Goal: Task Accomplishment & Management: Use online tool/utility

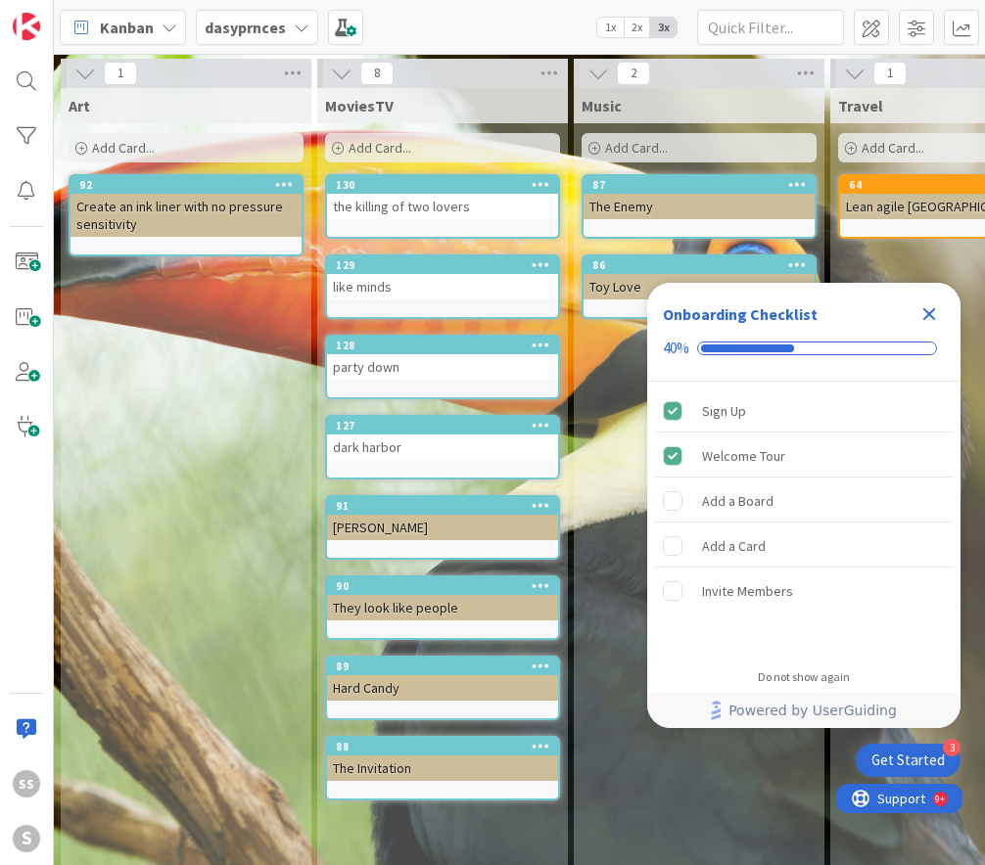
click at [126, 142] on span "Add Card..." at bounding box center [123, 148] width 63 height 18
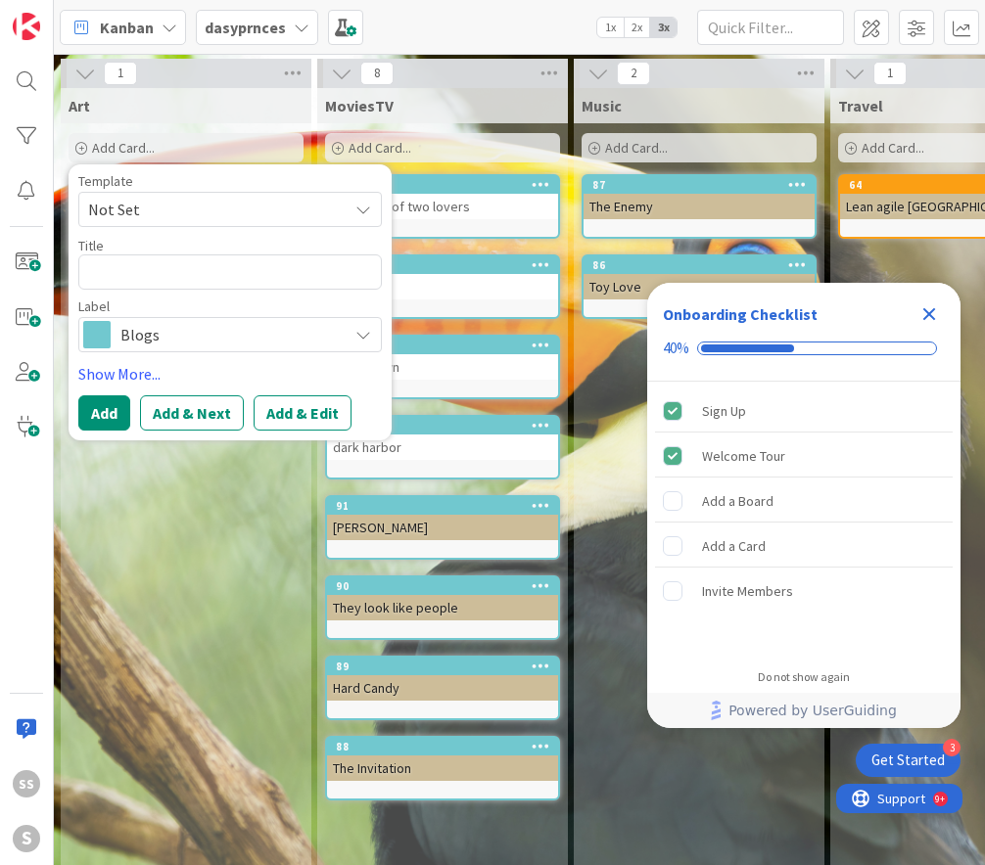
type textarea "x"
type textarea "b"
type textarea "x"
type textarea "br"
type textarea "x"
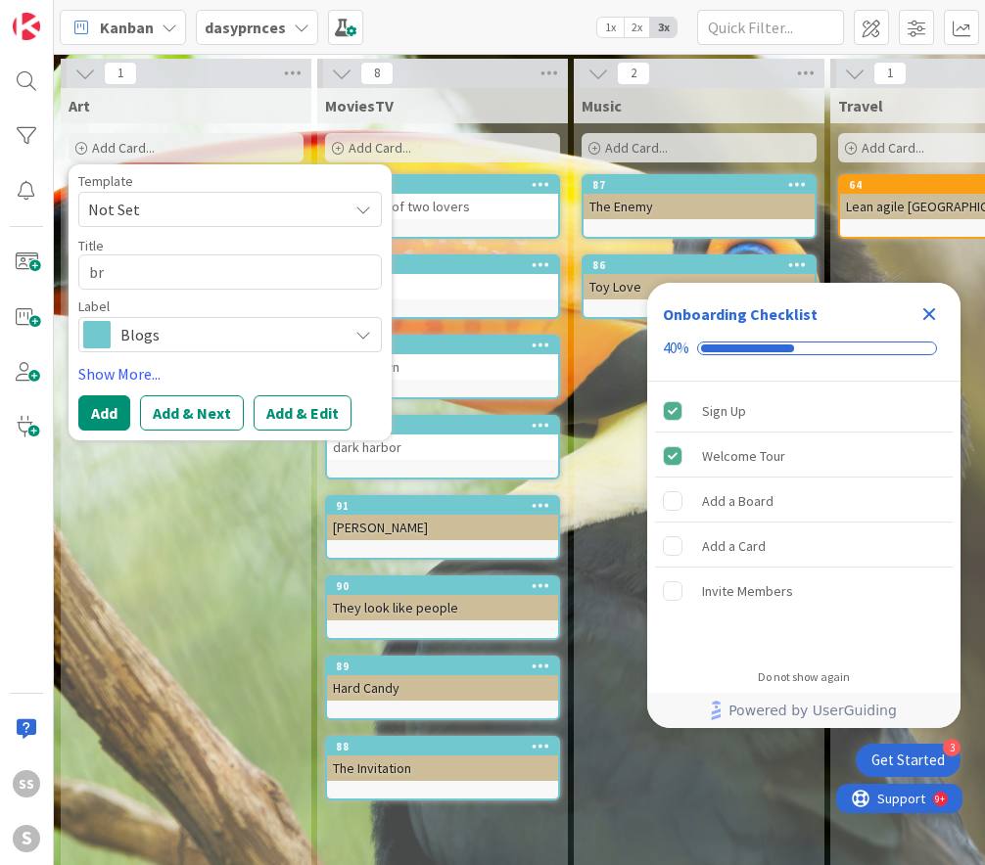
type textarea "bri"
type textarea "x"
type textarea "brid"
type textarea "x"
type textarea "bridg"
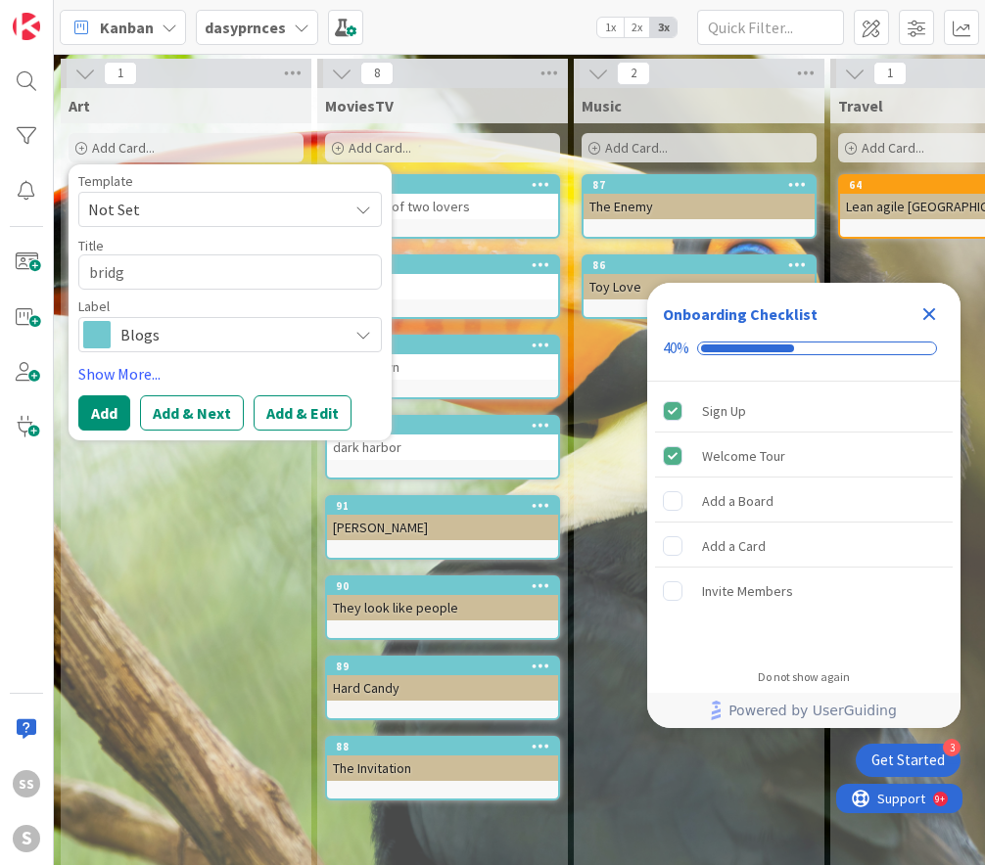
type textarea "x"
type textarea "bridge"
type textarea "x"
type textarea "bridget"
type textarea "x"
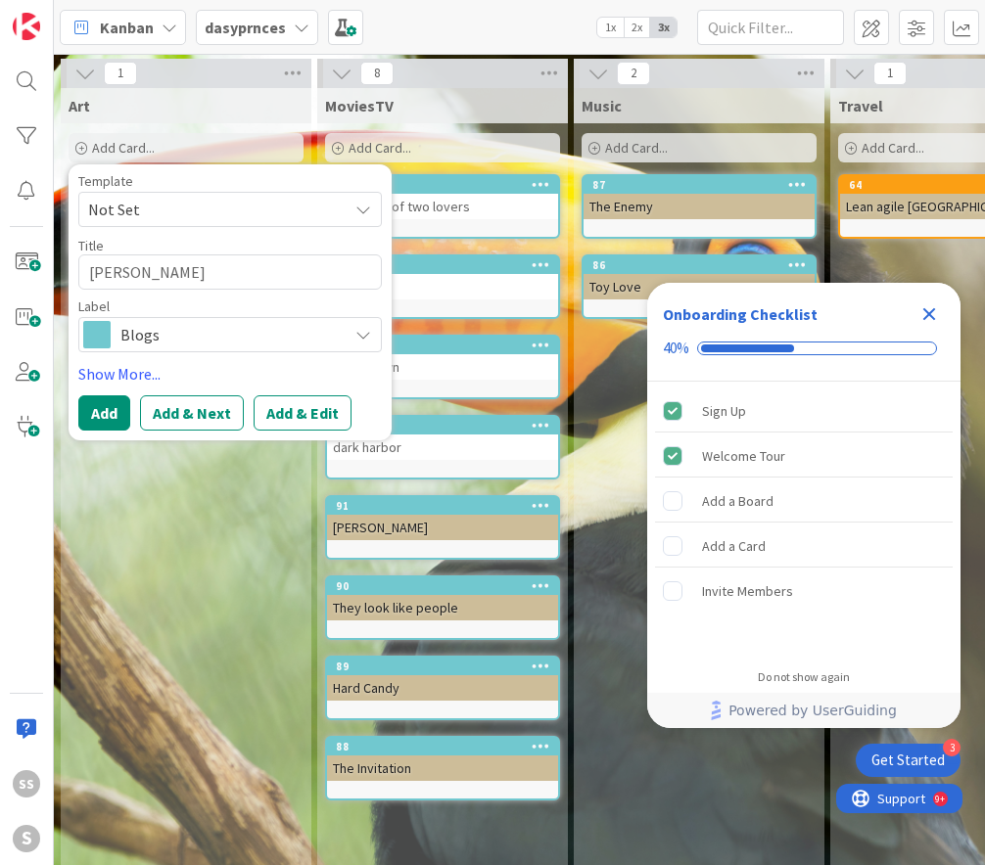
type textarea "bridget"
type textarea "x"
type textarea "bridget f"
type textarea "x"
type textarea "bridget fa"
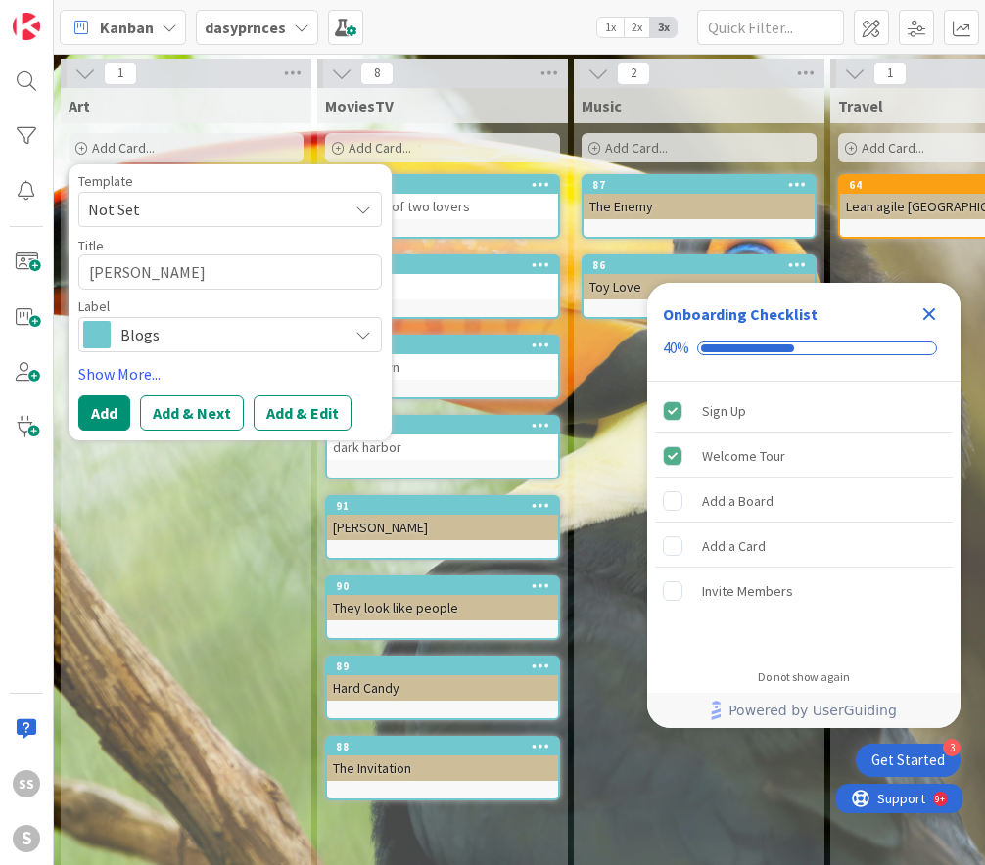
type textarea "x"
type textarea "bridget far"
type textarea "x"
type textarea "bridget farm"
type textarea "x"
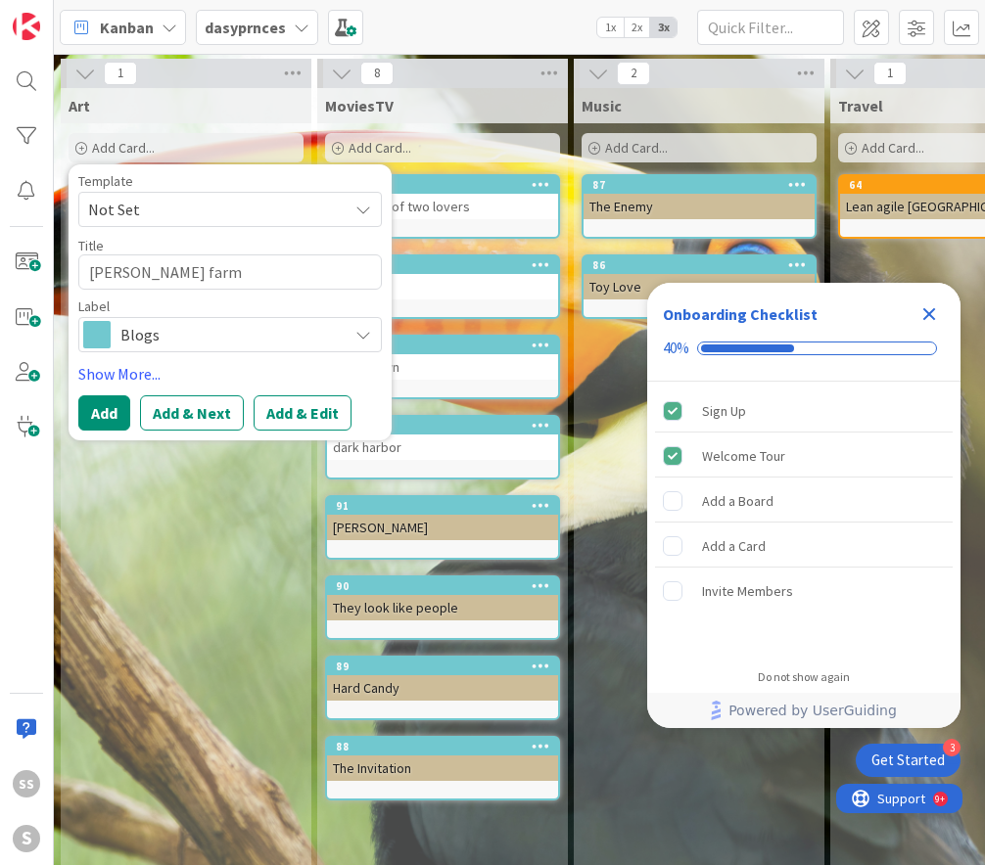
type textarea "bridget farme"
type textarea "x"
type textarea "bridget farmer"
type textarea "x"
type textarea "bridget farmer"
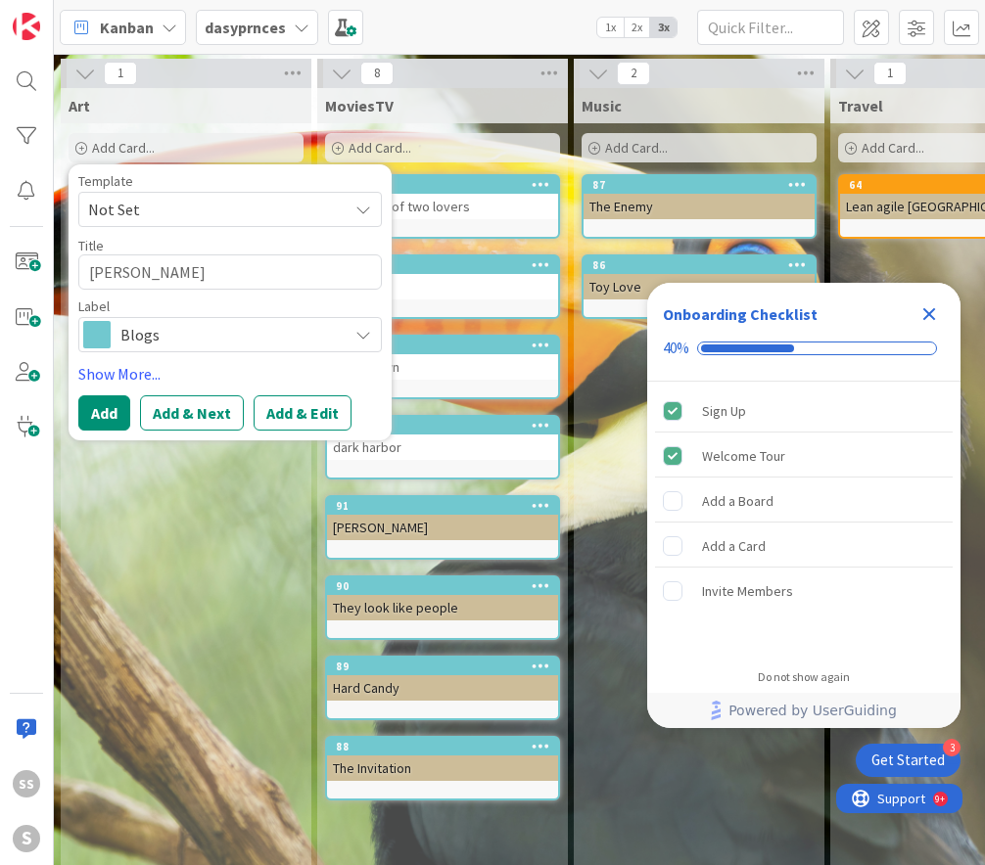
type textarea "x"
type textarea "bridget farmer b"
type textarea "x"
type textarea "bridget farmer bi"
type textarea "x"
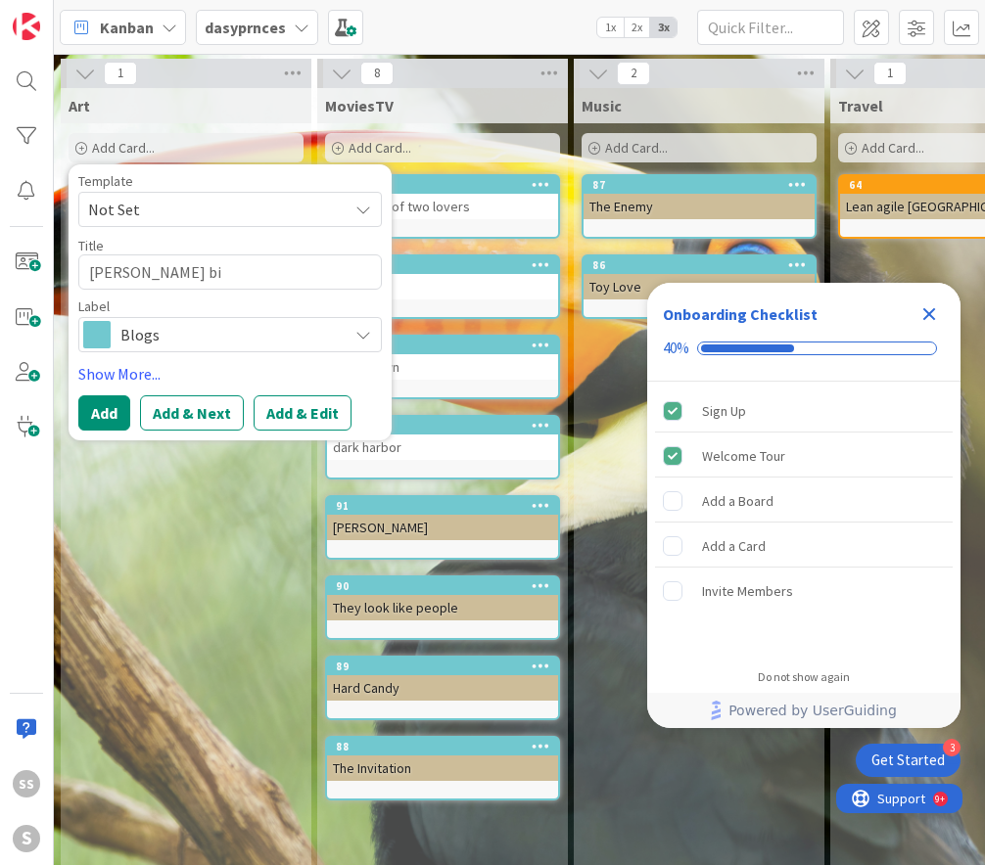
type textarea "bridget farmer bir"
type textarea "x"
type textarea "bridget farmer bird"
type textarea "x"
type textarea "bridget farmer bird"
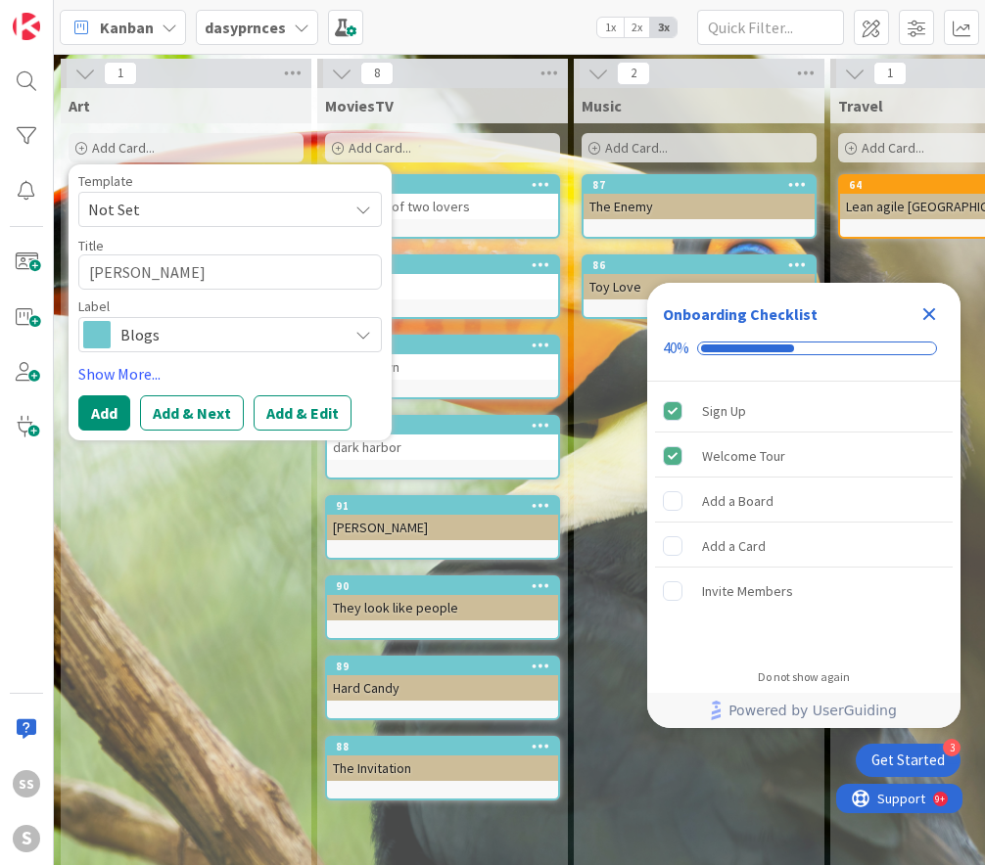
type textarea "x"
type textarea "bridget farmer bird c"
type textarea "x"
type textarea "bridget farmer bird ca"
type textarea "x"
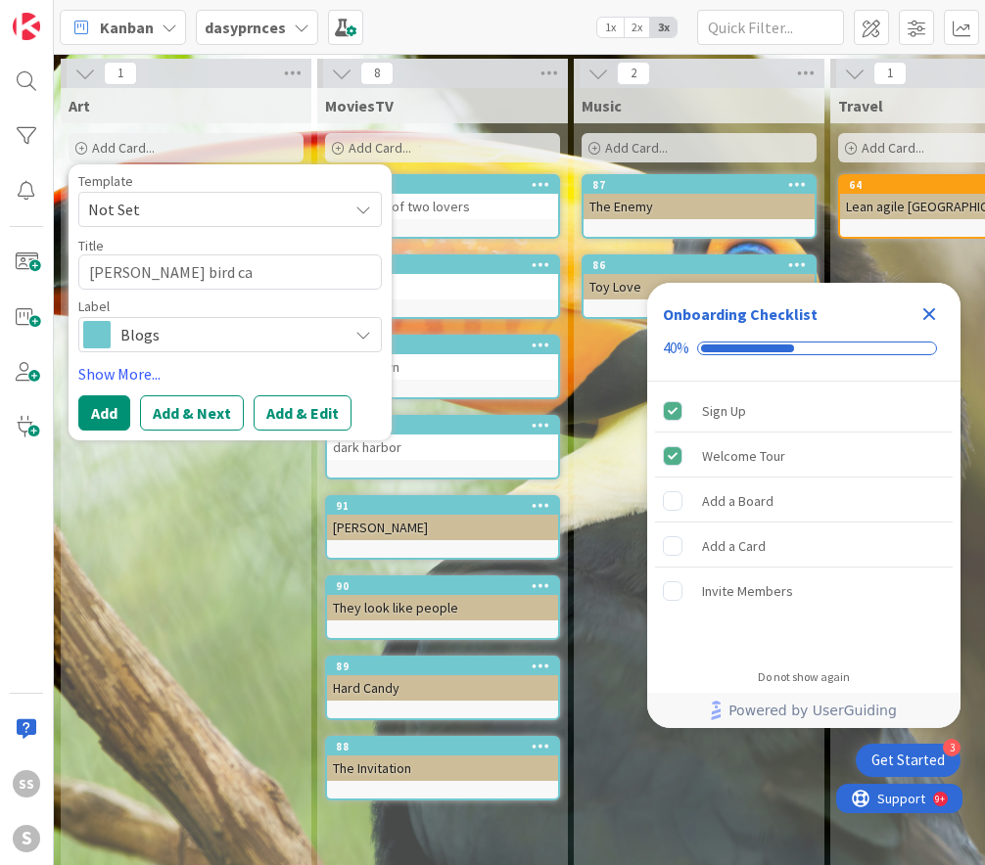
type textarea "bridget farmer bird car"
type textarea "x"
type textarea "bridget farmer bird card"
type textarea "x"
type textarea "bridget farmer bird card"
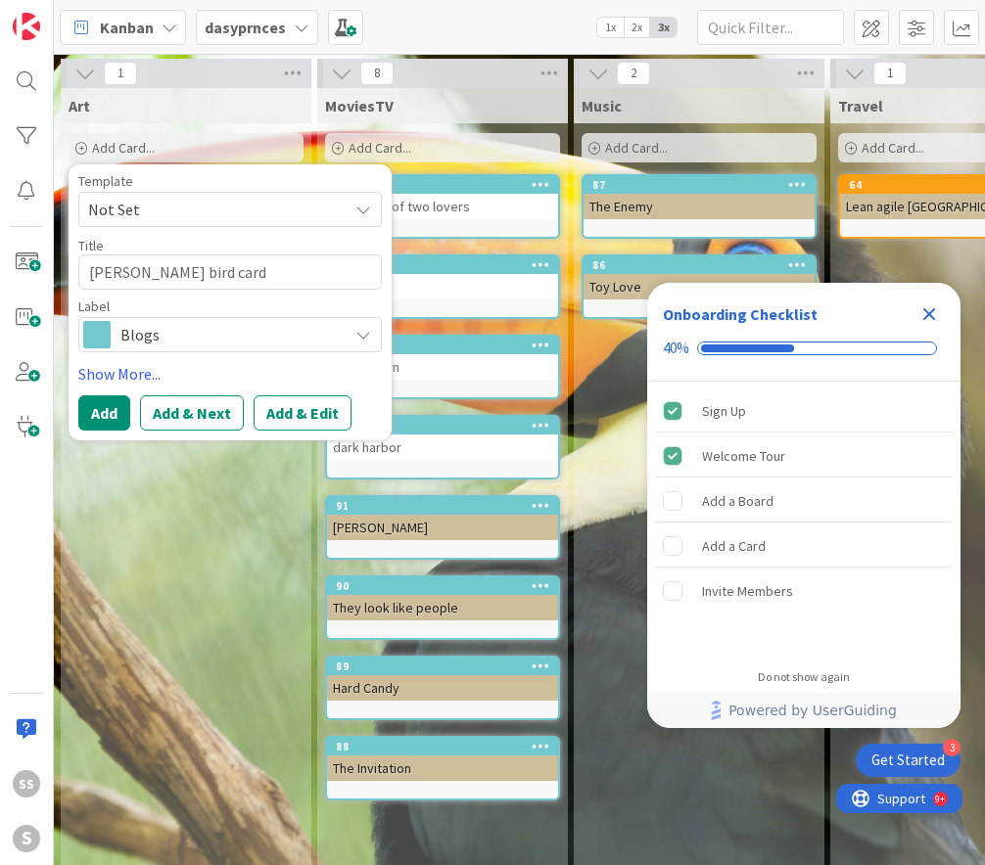
type textarea "x"
type textarea "bridget farmer bird card g"
type textarea "x"
type textarea "bridget farmer bird card ga"
type textarea "x"
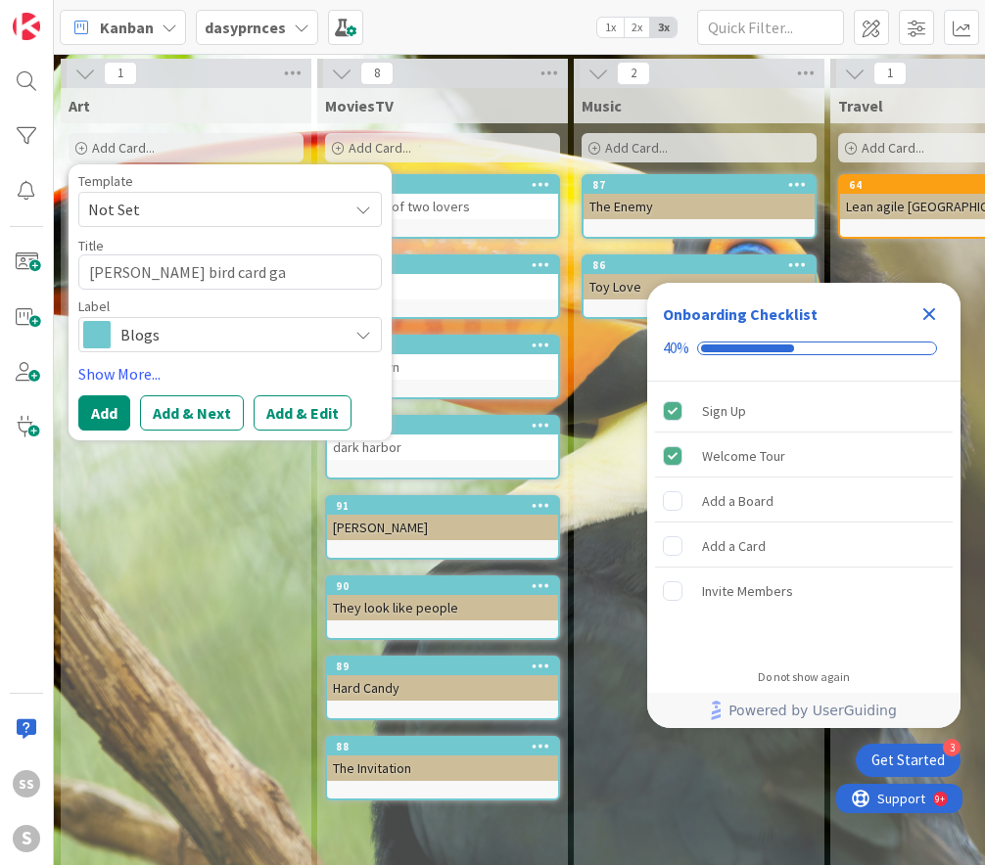
type textarea "bridget farmer bird card gam"
type textarea "x"
type textarea "bridget farmer bird card game"
type textarea "x"
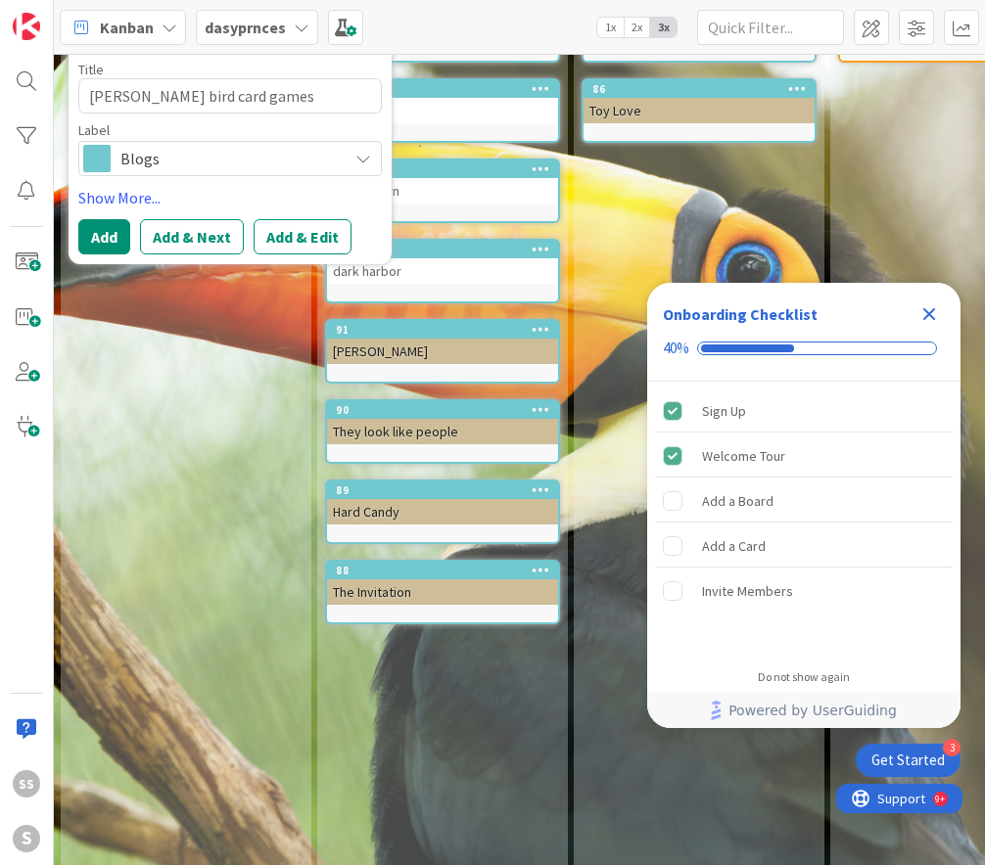
scroll to position [172, 0]
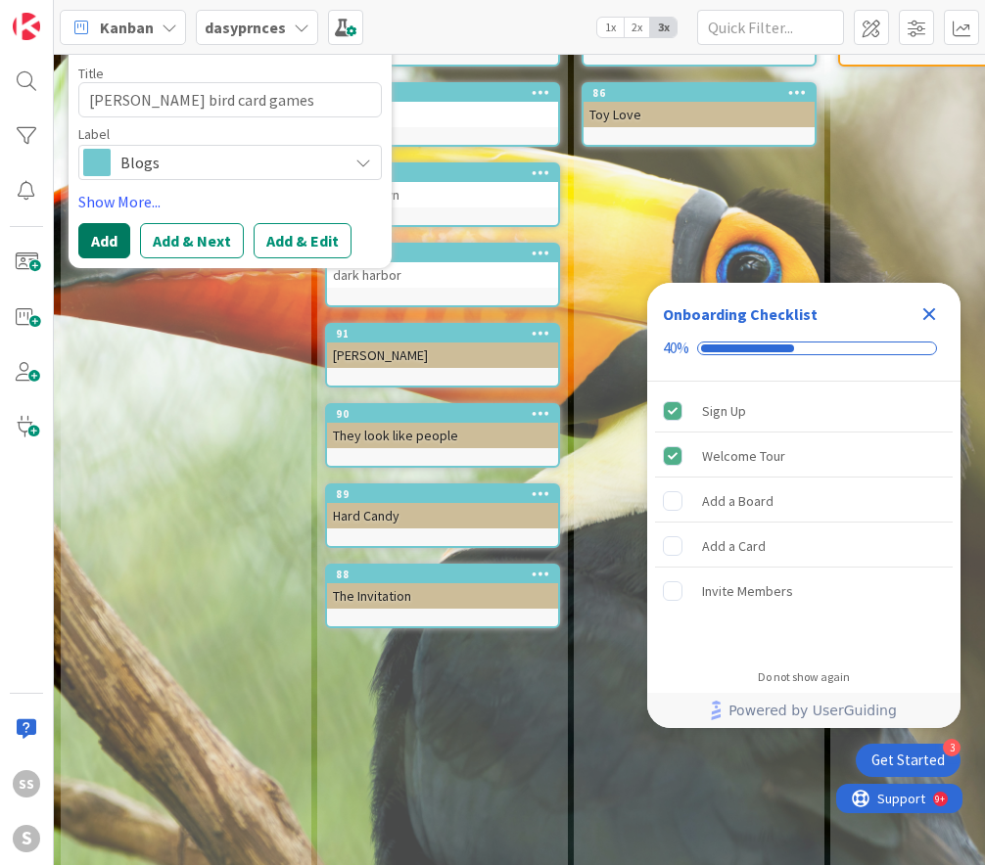
type textarea "[PERSON_NAME] bird card games"
click at [120, 232] on button "Add" at bounding box center [104, 240] width 52 height 35
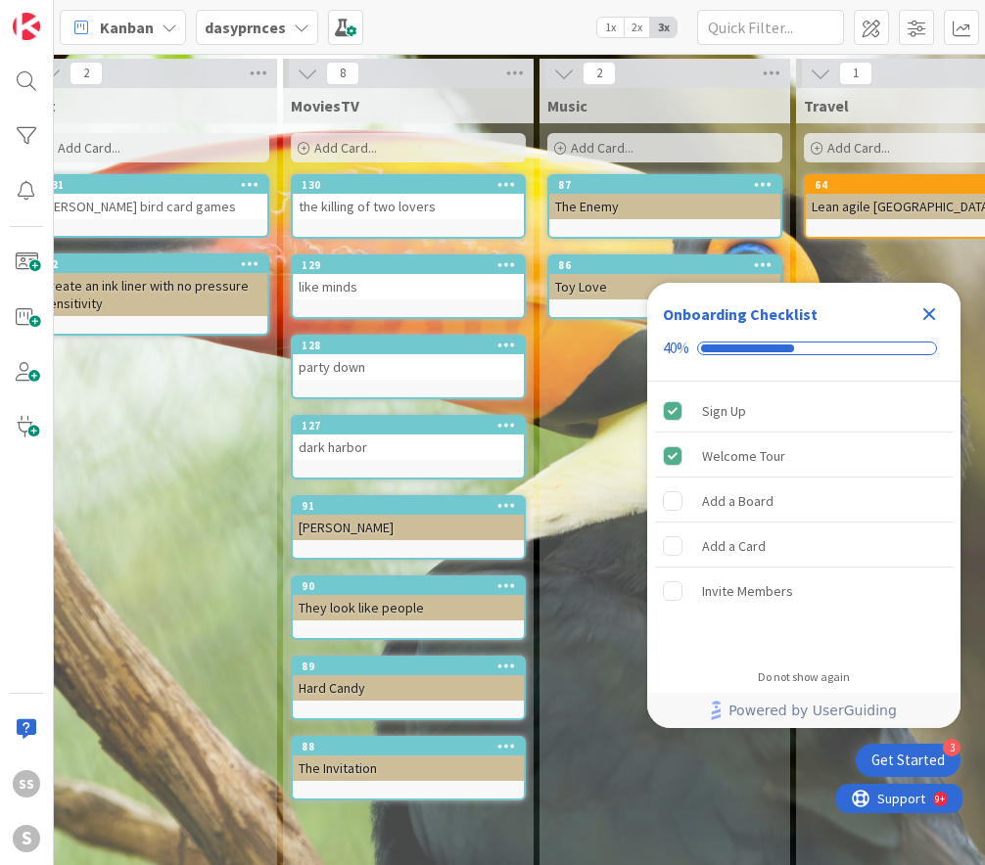
scroll to position [0, 34]
click at [352, 141] on span "Add Card..." at bounding box center [345, 148] width 63 height 18
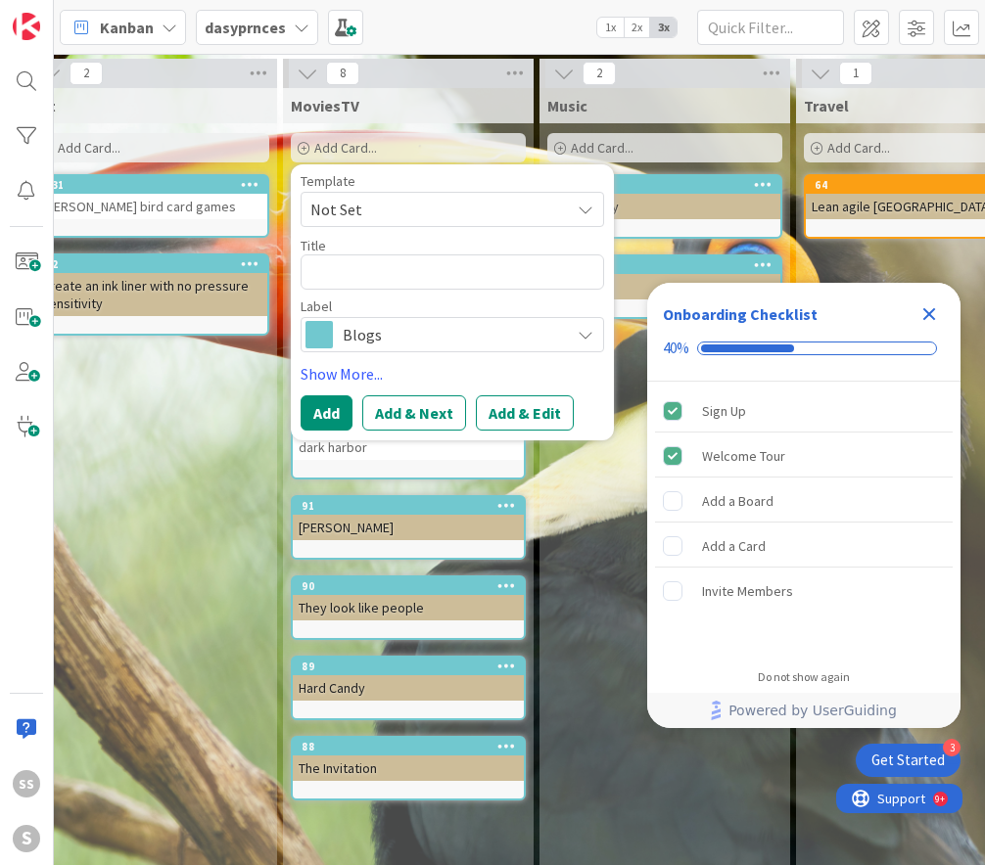
type textarea "x"
type textarea "I"
type textarea "x"
type textarea "It"
type textarea "x"
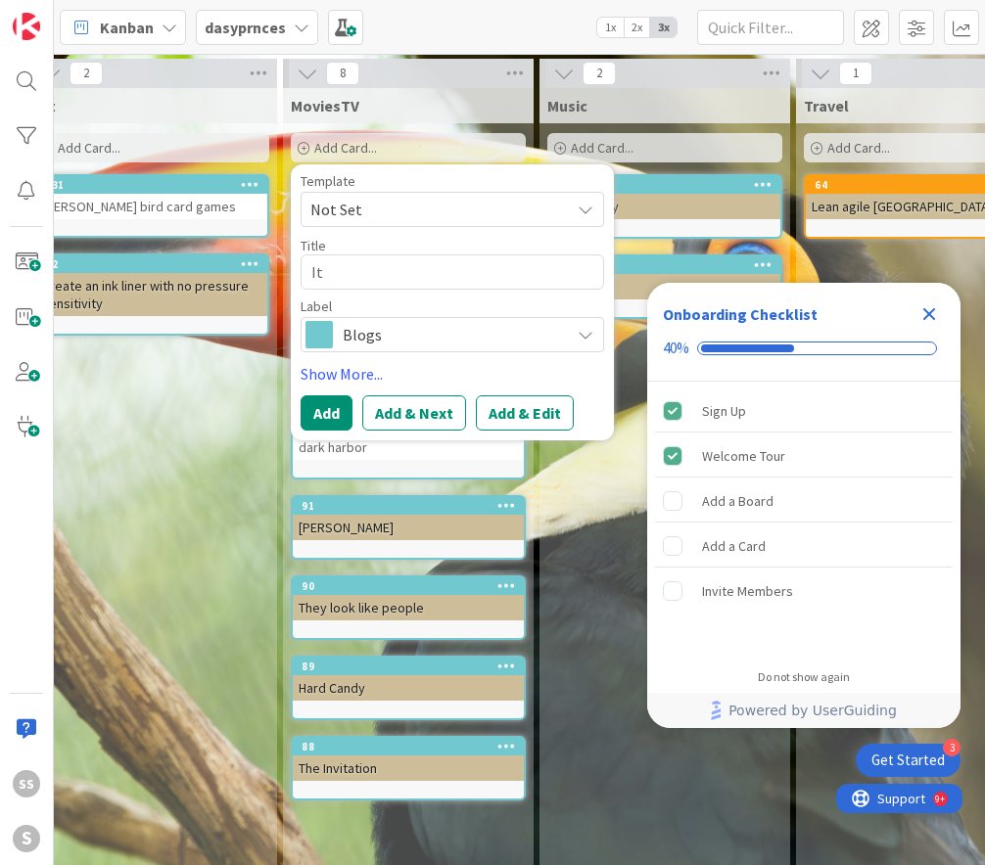
type textarea "It'"
type textarea "x"
type textarea "It's"
type textarea "x"
type textarea "It's"
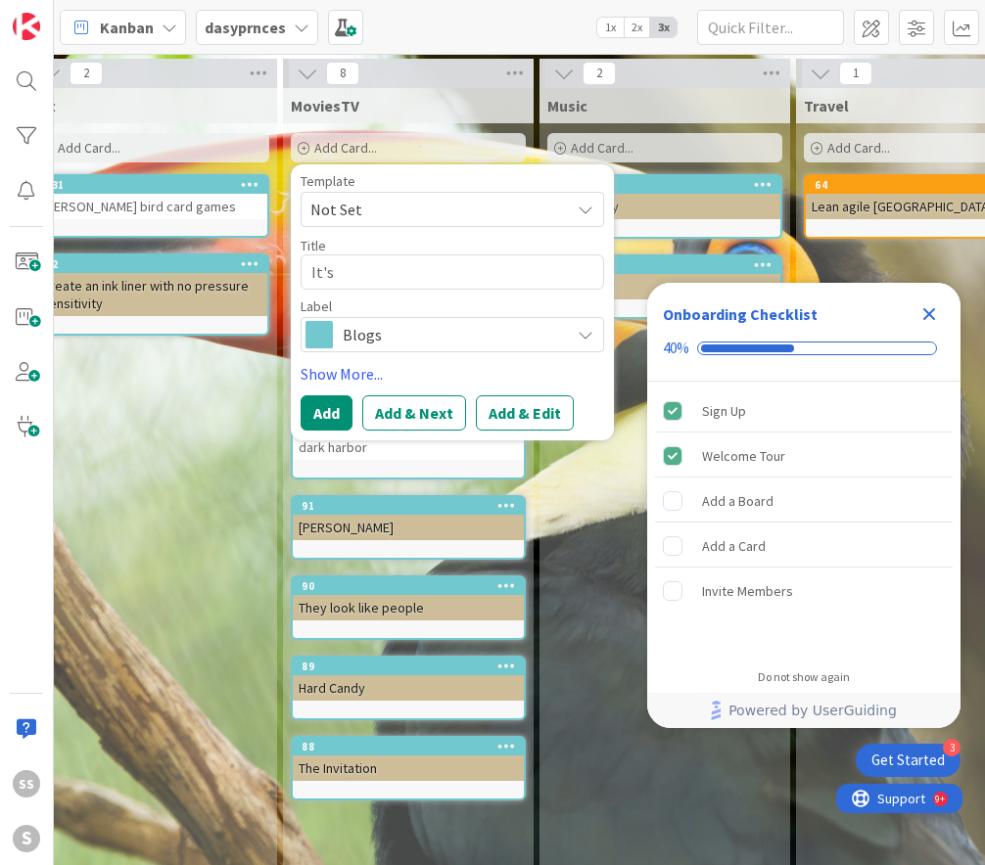
type textarea "x"
type textarea "It's w"
type textarea "x"
type textarea "It's wh"
type textarea "x"
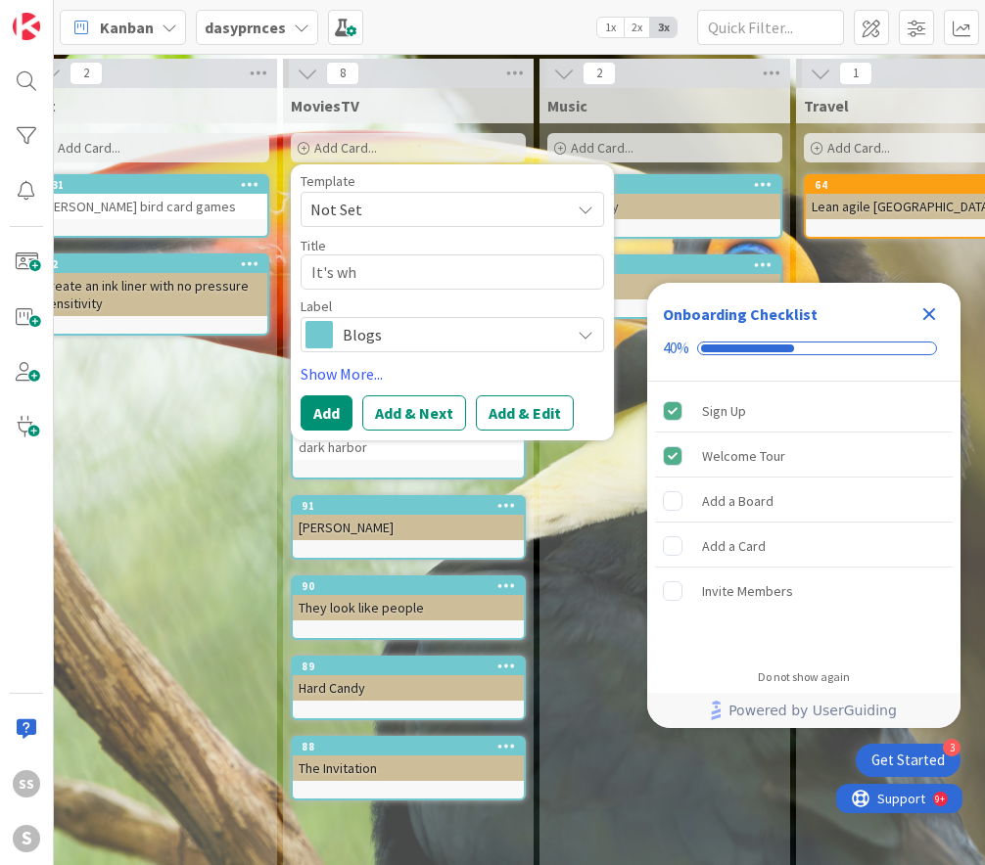
type textarea "It's wha"
type textarea "x"
type textarea "It's what"
type textarea "x"
type textarea "It's what'"
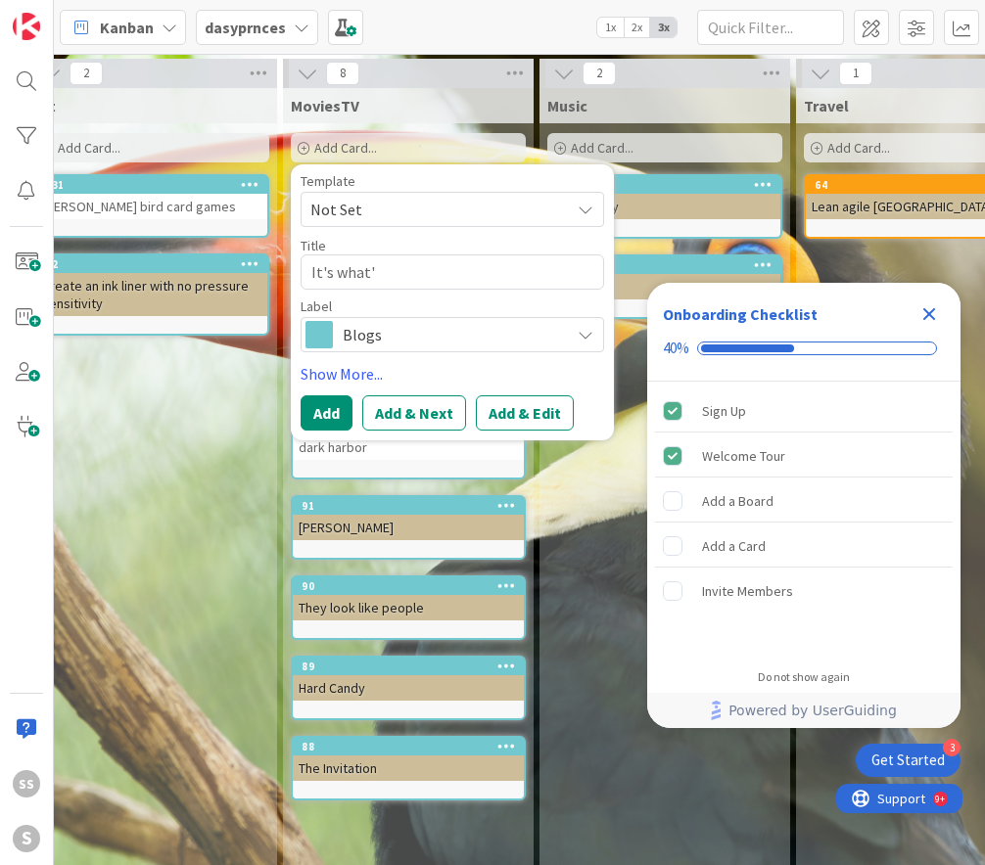
type textarea "x"
type textarea "It's what's"
type textarea "x"
type textarea "It's what's"
type textarea "x"
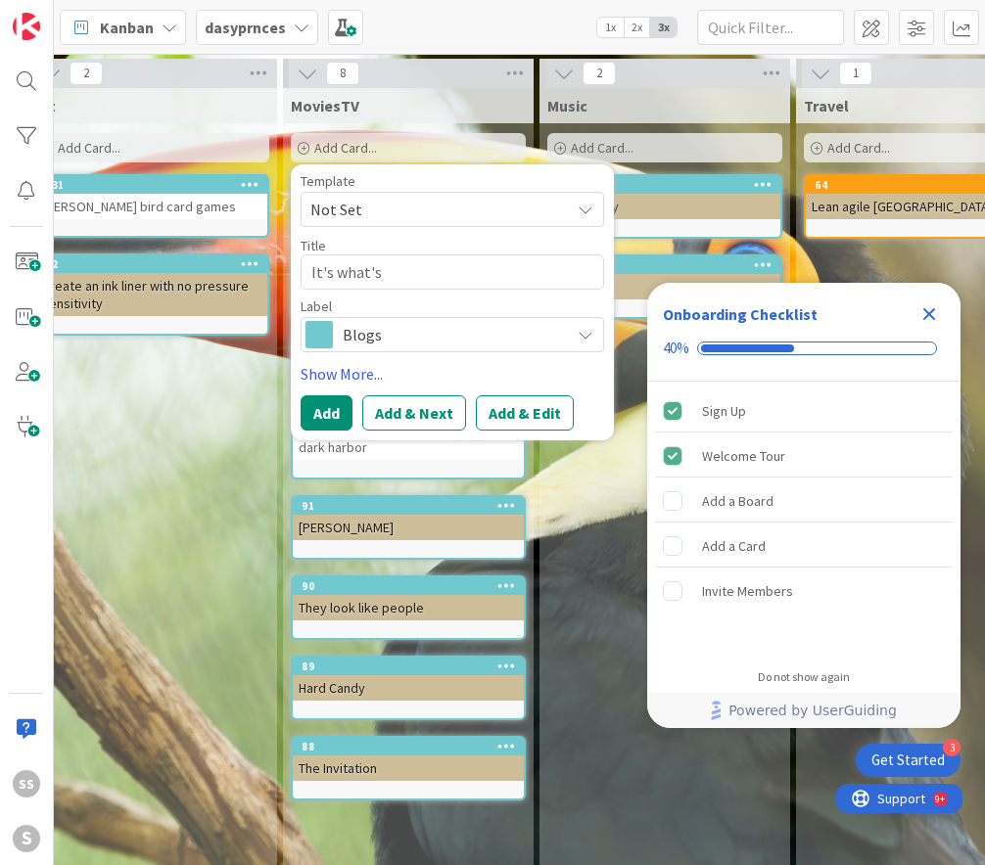
type textarea "It's what's i"
type textarea "x"
type textarea "It's what's in"
type textarea "x"
type textarea "It's what's ins"
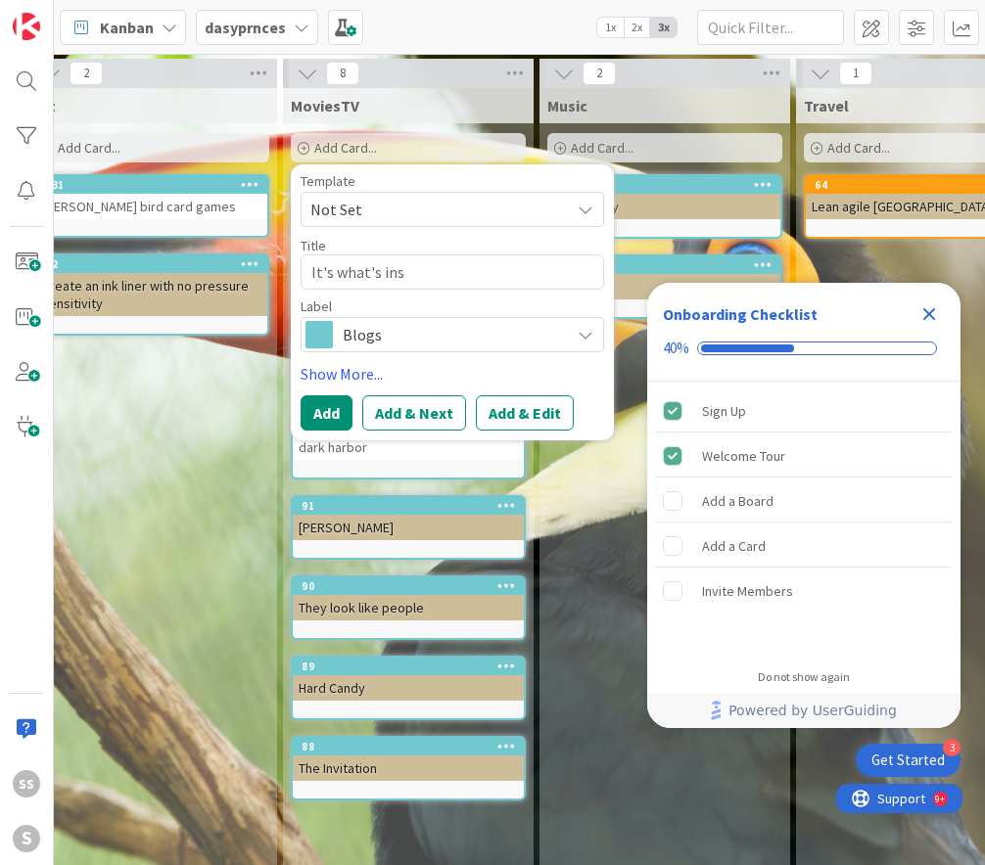
type textarea "x"
type textarea "It's what's insi"
type textarea "x"
type textarea "It's what's insid"
type textarea "x"
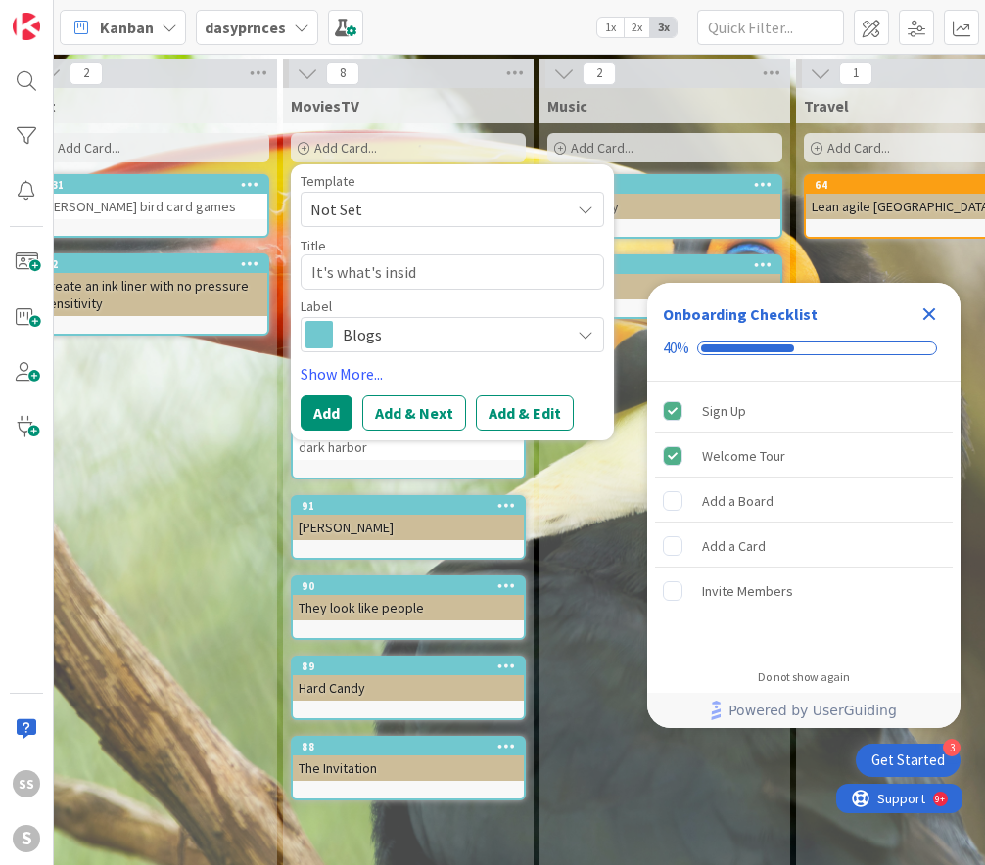
type textarea "It's what's inside"
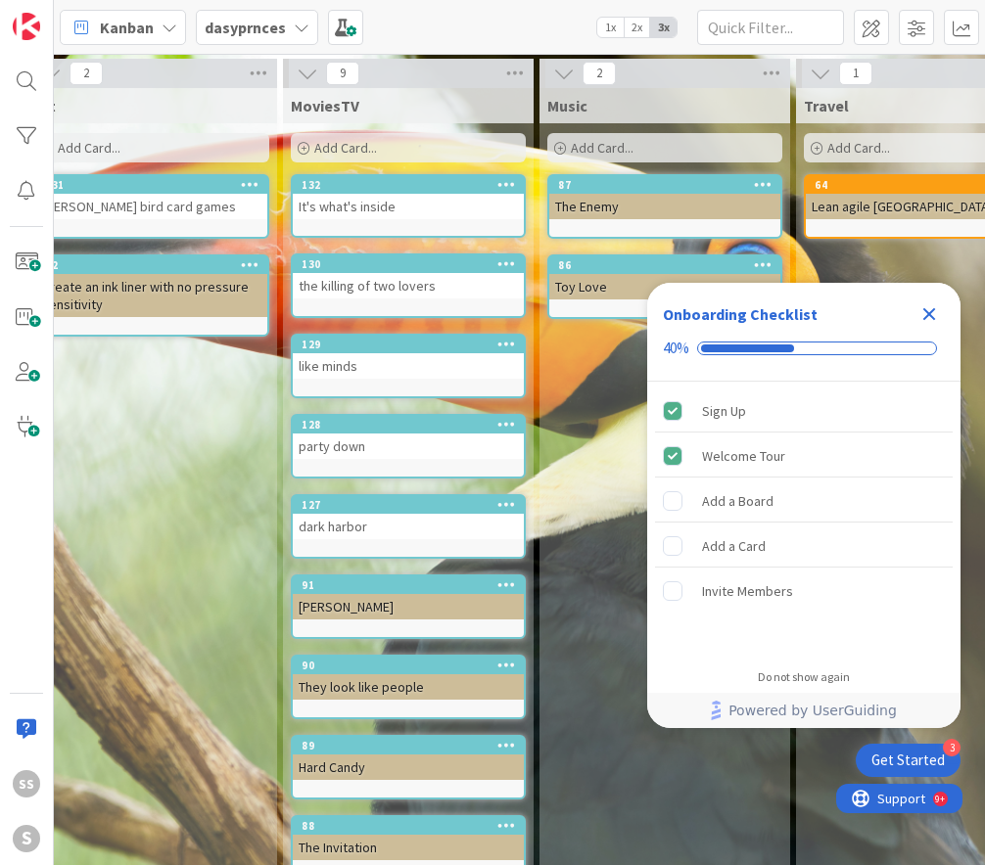
scroll to position [0, 35]
click at [352, 154] on span "Add Card..." at bounding box center [344, 148] width 63 height 18
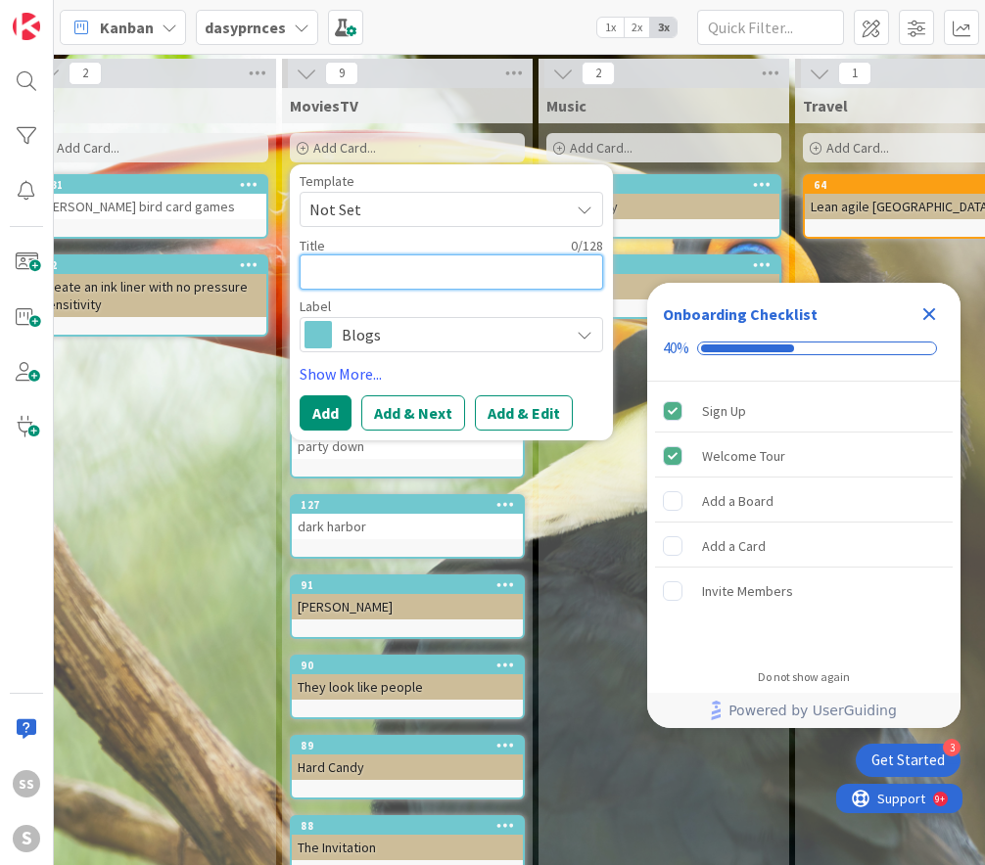
type textarea "x"
type textarea "p"
type textarea "x"
type textarea "ph"
type textarea "x"
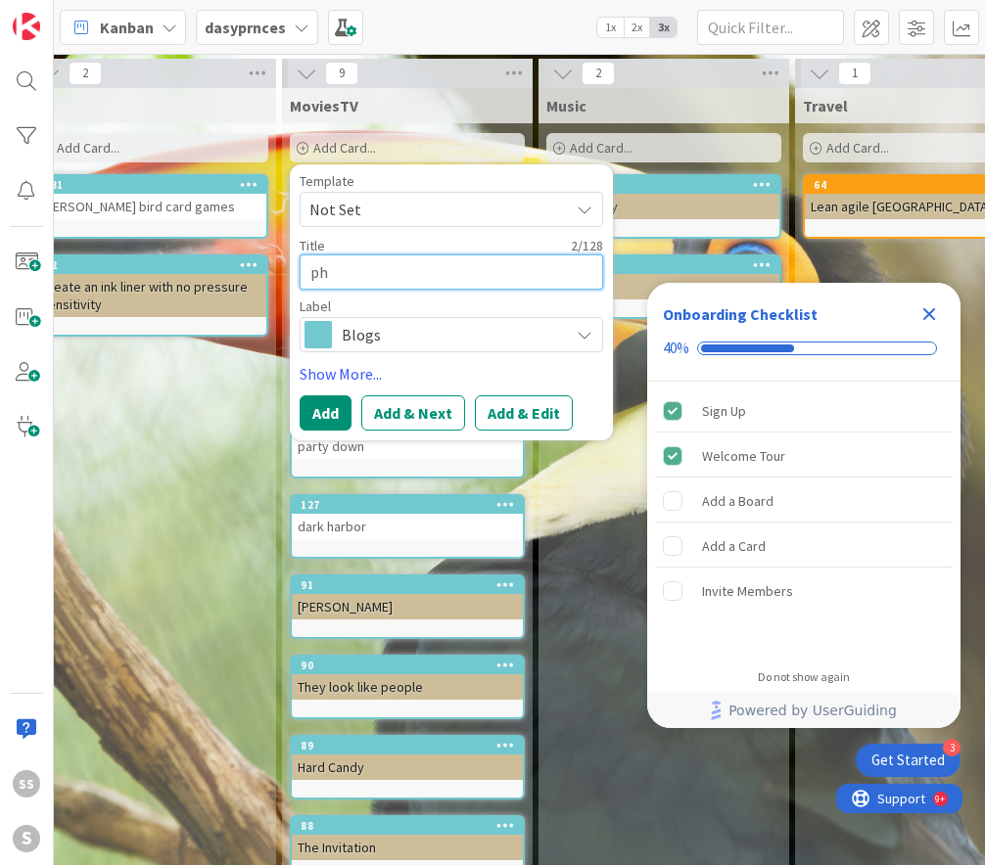
type textarea "phe"
type textarea "x"
type textarea "phen"
type textarea "x"
type textarea "pheno"
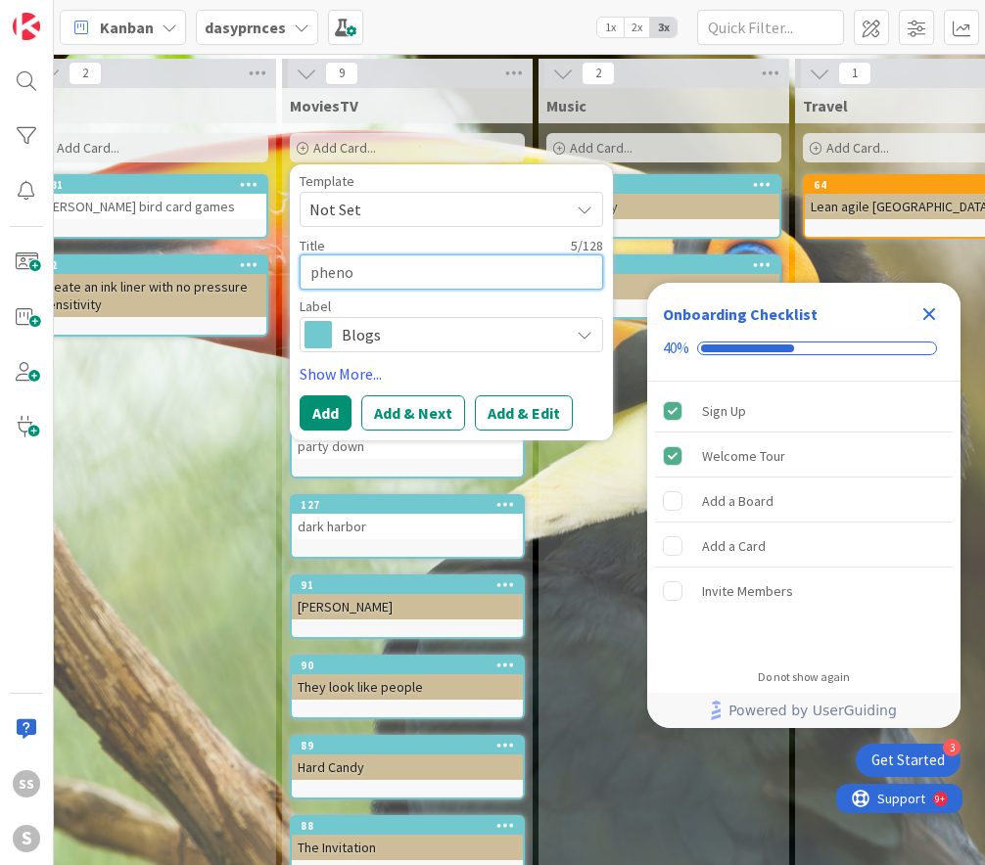
type textarea "x"
type textarea "phenom"
type textarea "x"
type textarea "phenomi"
type textarea "x"
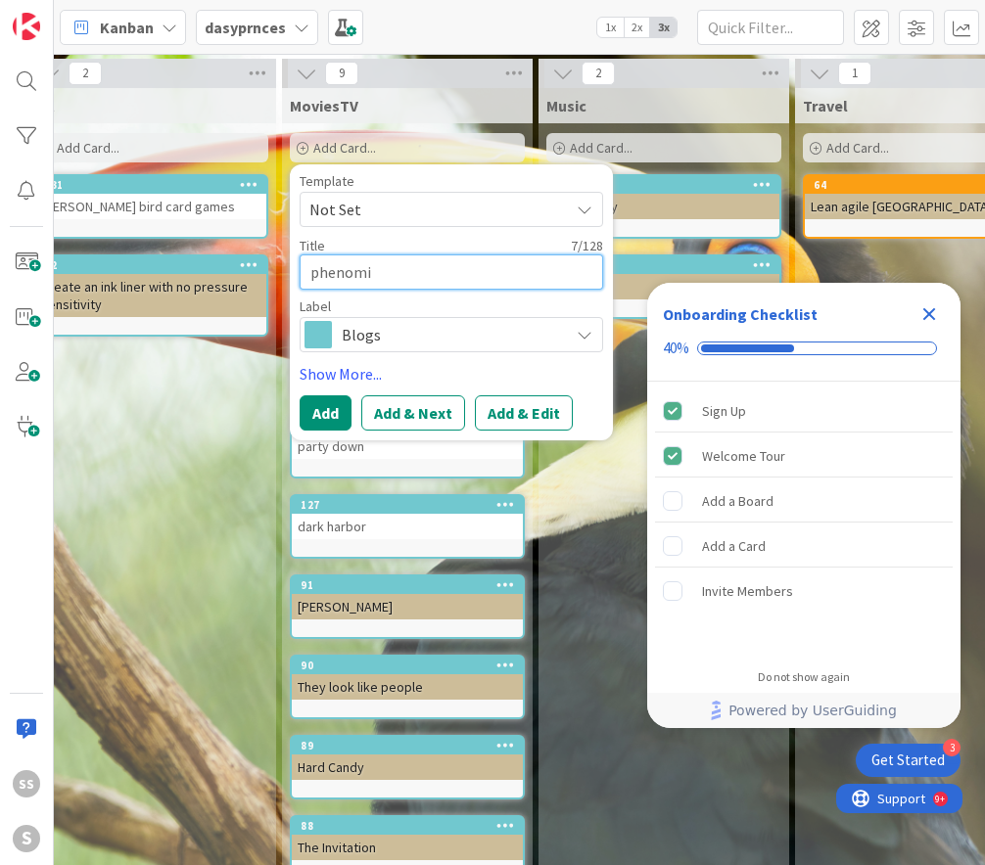
type textarea "phenomin"
type textarea "x"
type textarea "phenomi"
type textarea "x"
type textarea "phenom"
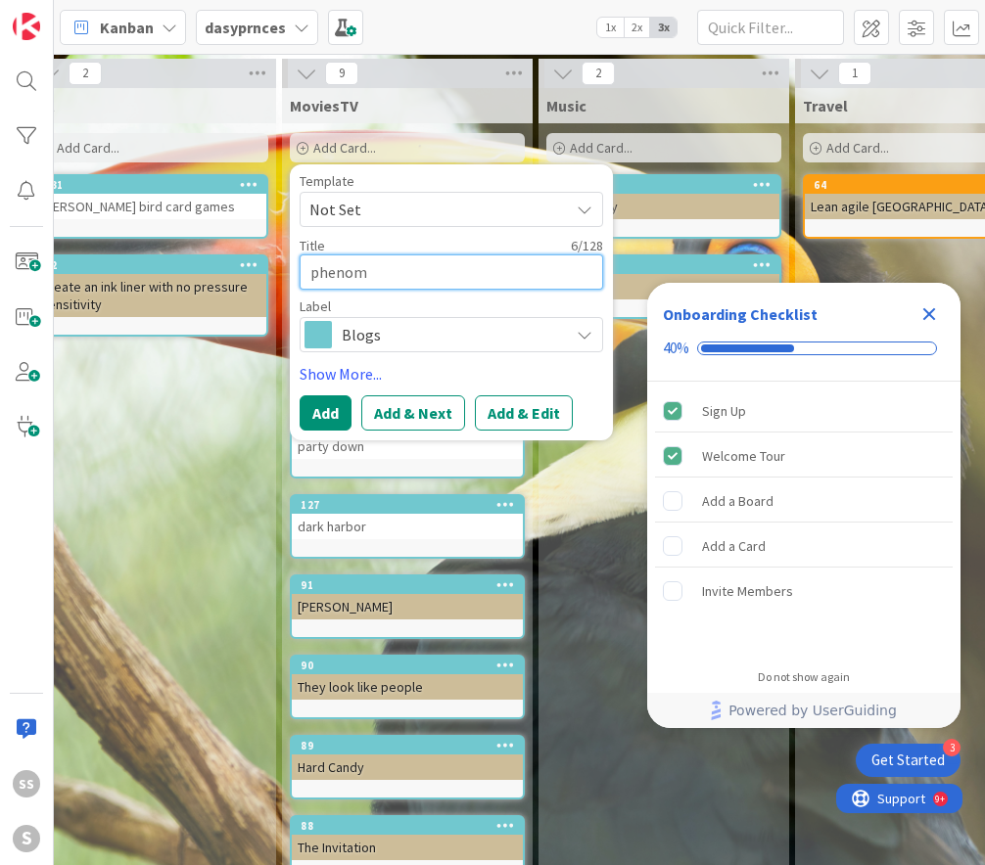
type textarea "x"
type textarea "phenome"
type textarea "x"
type textarea "phenomen"
type textarea "x"
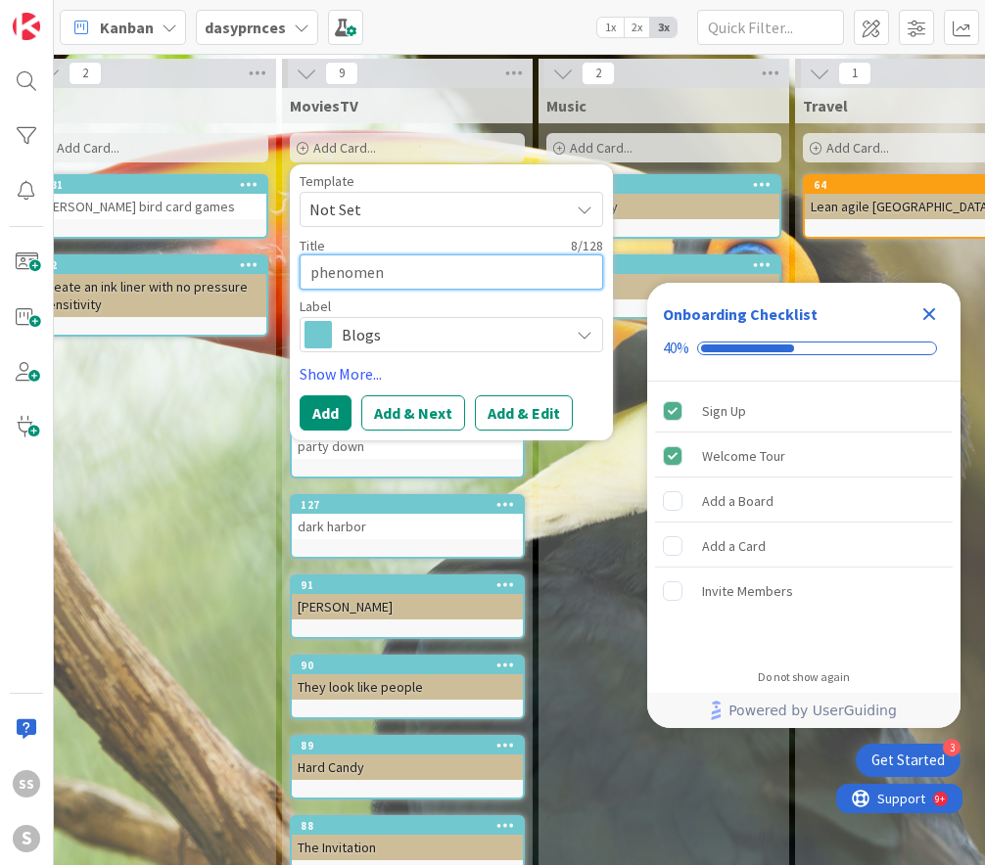
type textarea "phenomena"
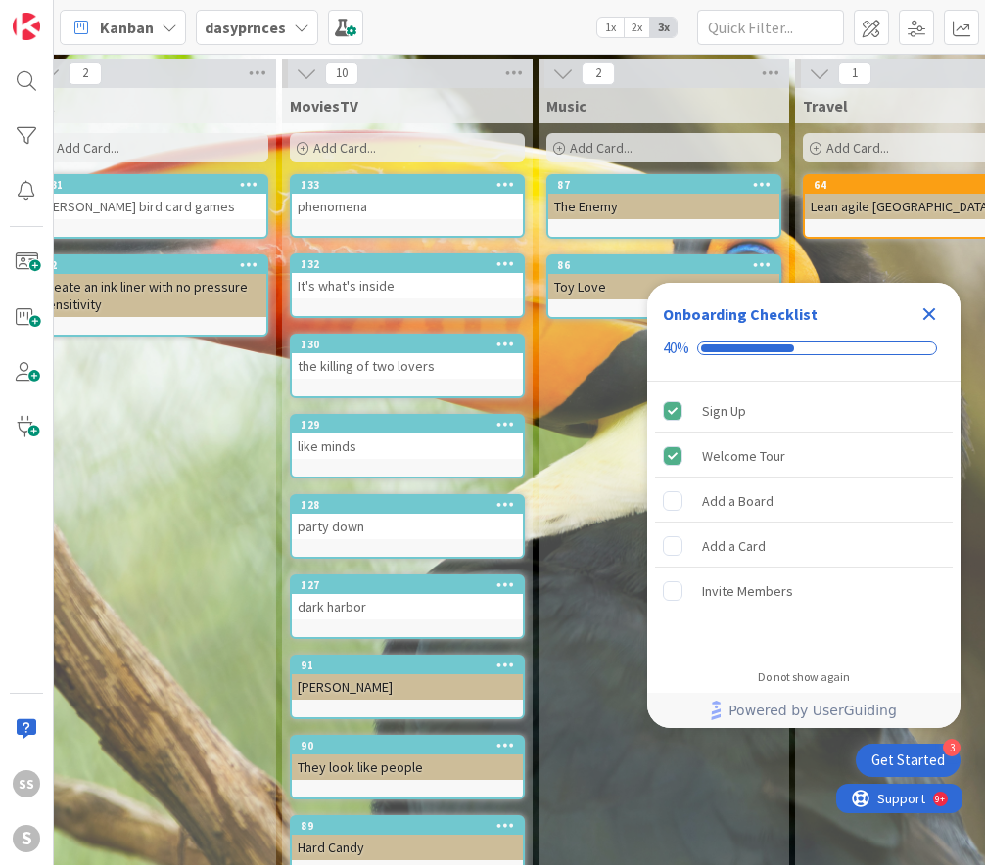
click at [368, 149] on span "Add Card..." at bounding box center [344, 148] width 63 height 18
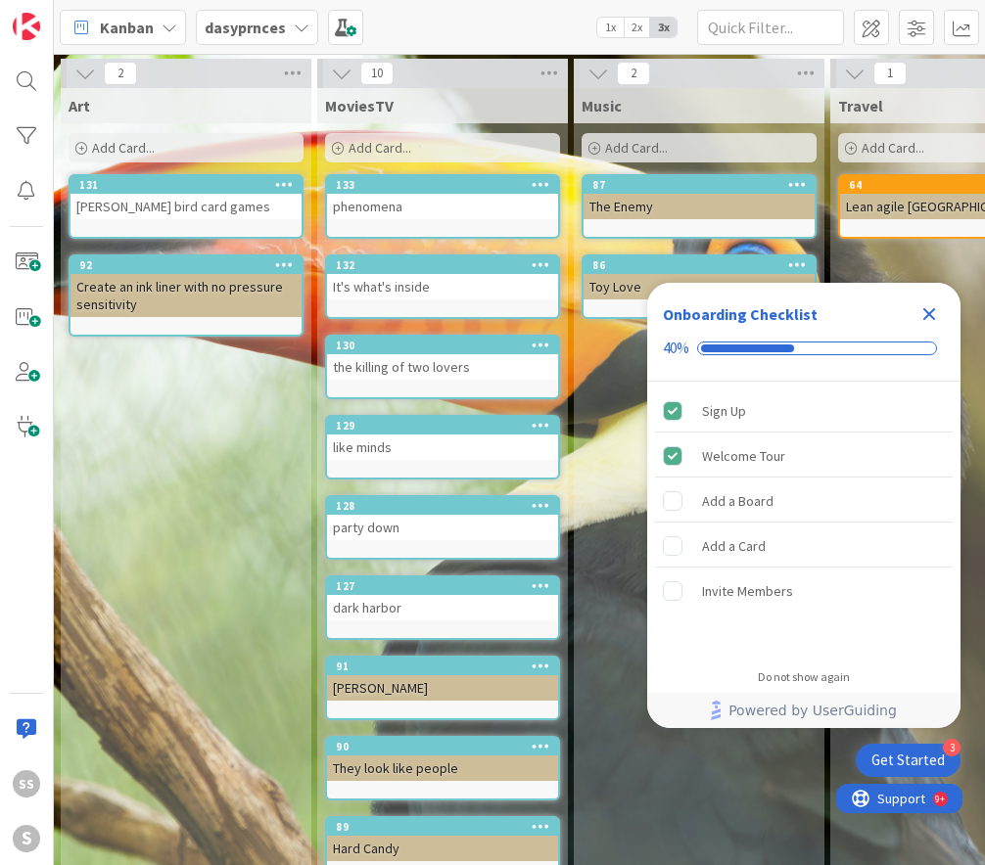
click at [388, 144] on span "Add Card..." at bounding box center [379, 148] width 63 height 18
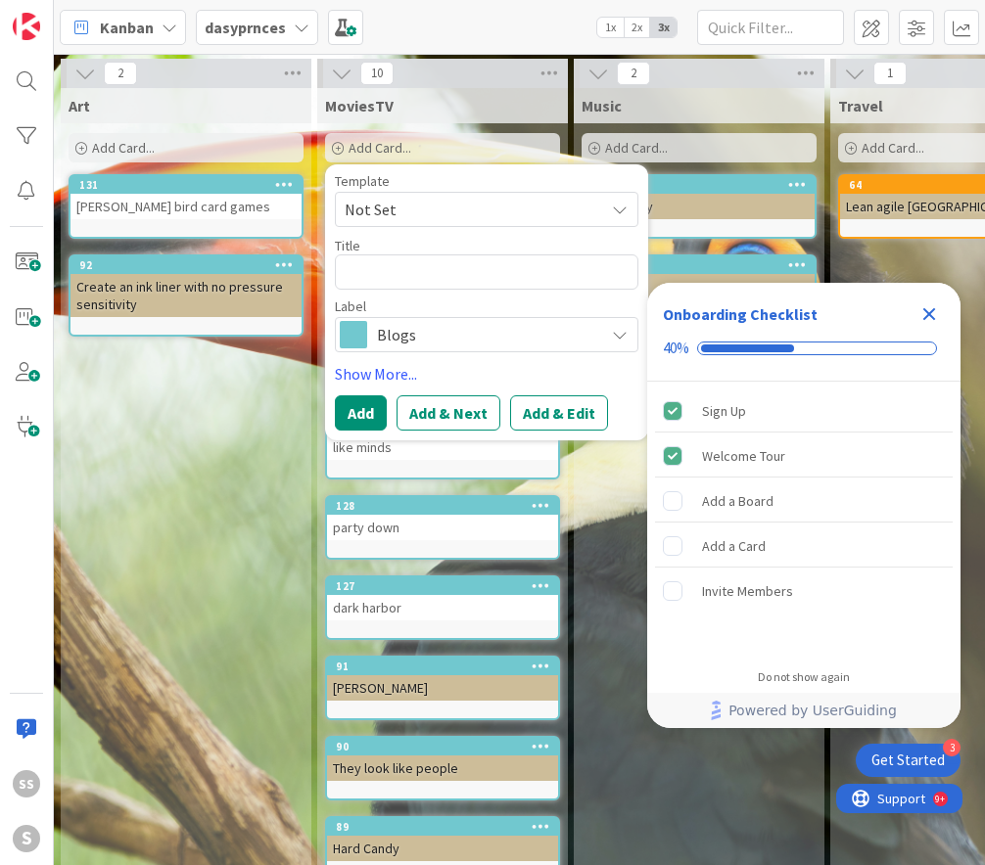
type textarea "x"
type textarea "R"
type textarea "x"
type textarea "Ru"
type textarea "x"
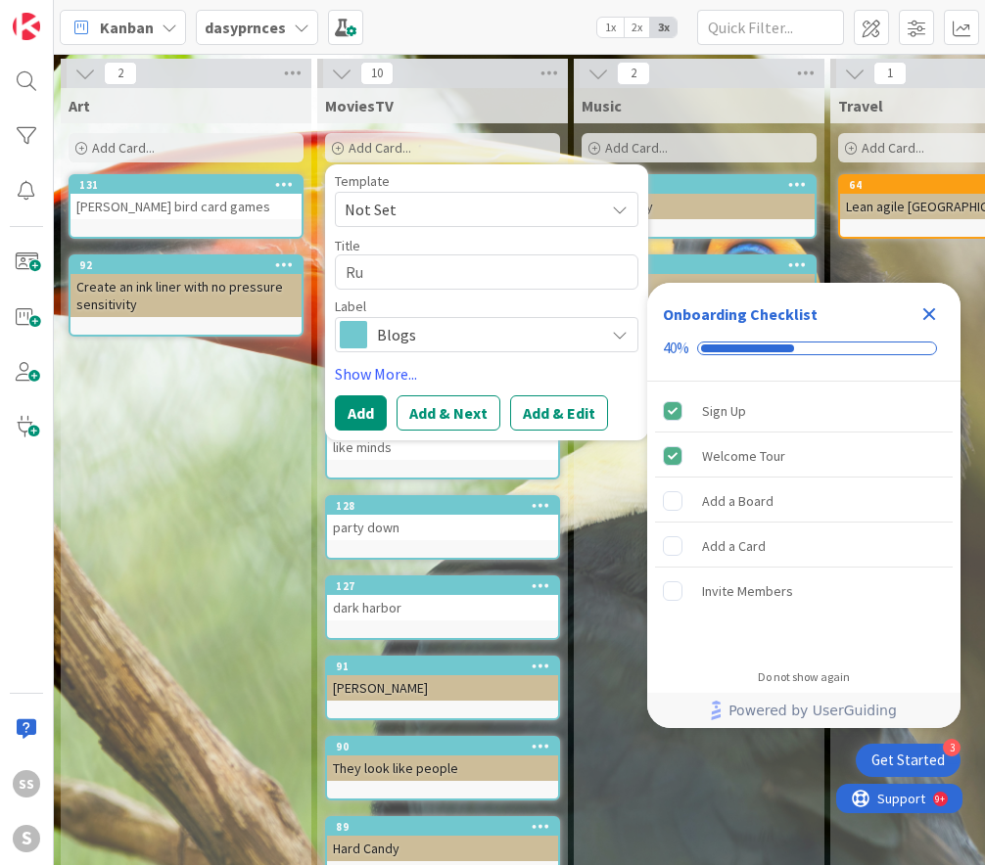
type textarea "Rub"
type textarea "x"
type textarea "Ruby"
type textarea "x"
type textarea "Ruby"
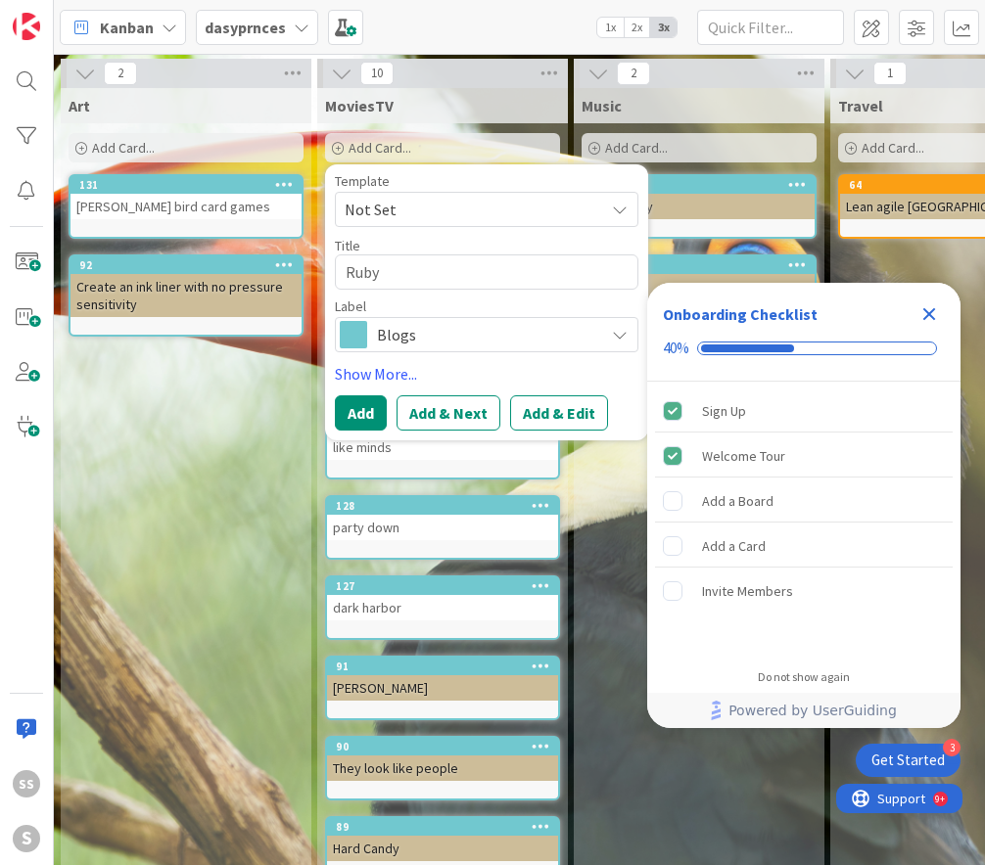
type textarea "x"
type textarea "[PERSON_NAME]"
type textarea "x"
type textarea "Ruby Sp"
type textarea "x"
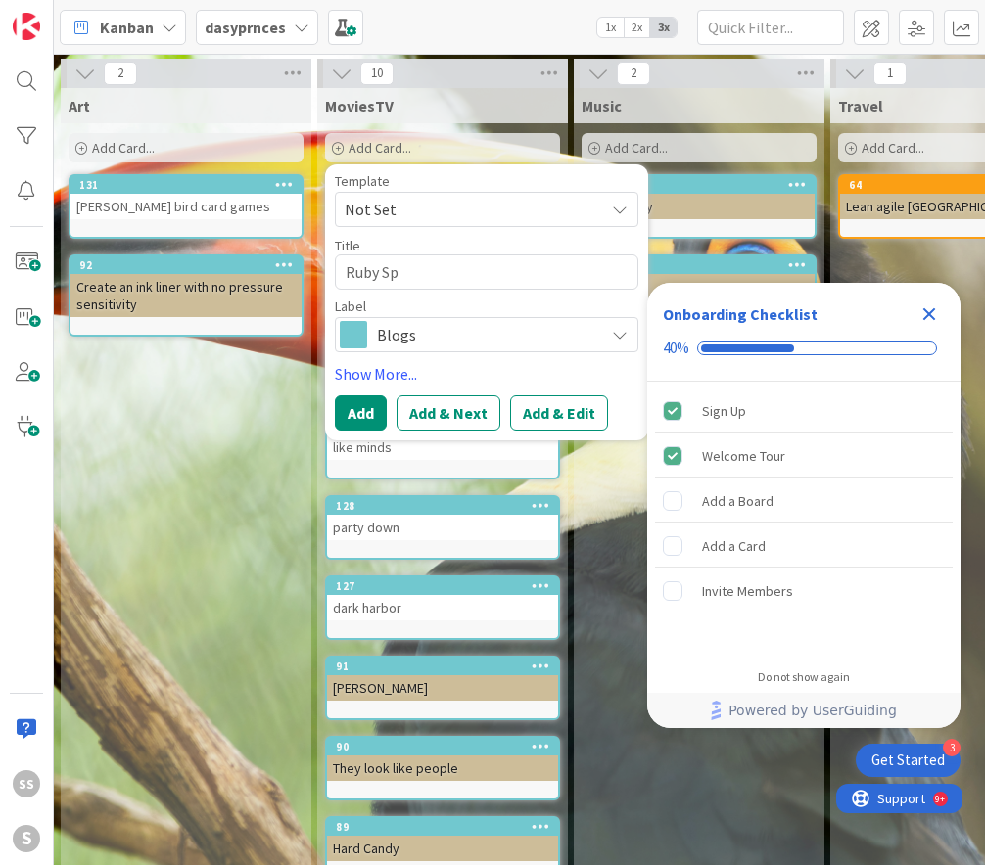
type textarea "Ruby Spa"
type textarea "x"
type textarea "[PERSON_NAME]"
type textarea "x"
type textarea "Ruby Spark"
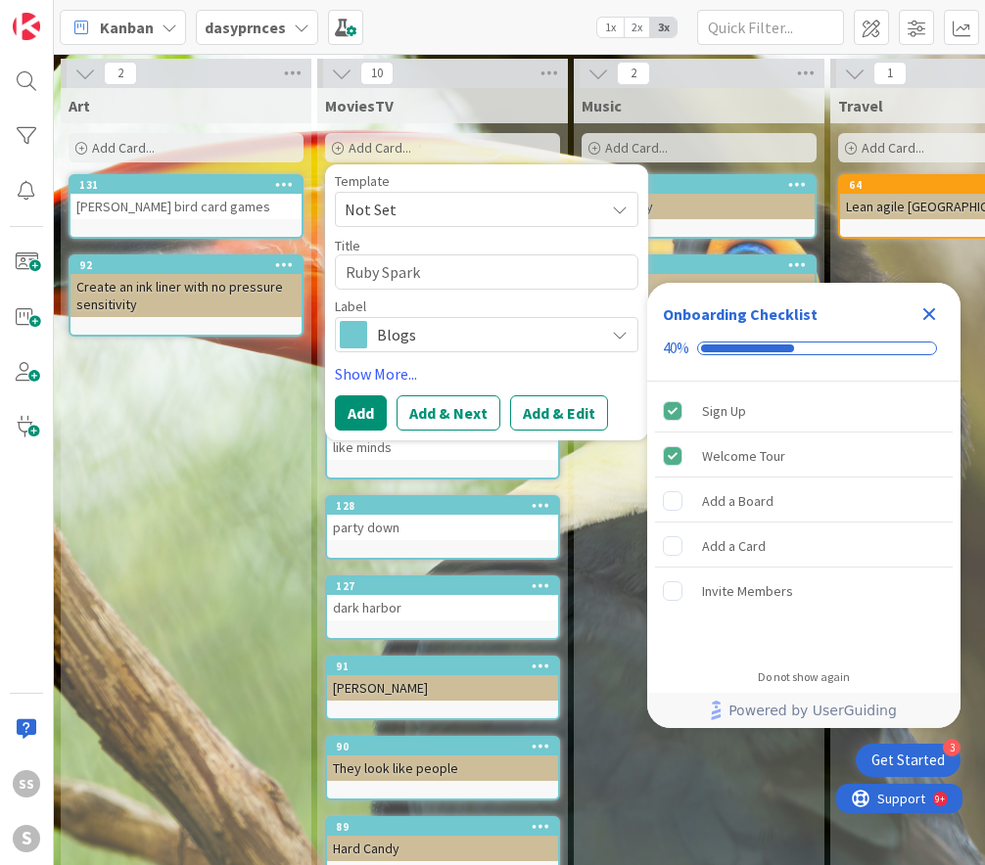
type textarea "x"
type textarea "[PERSON_NAME]"
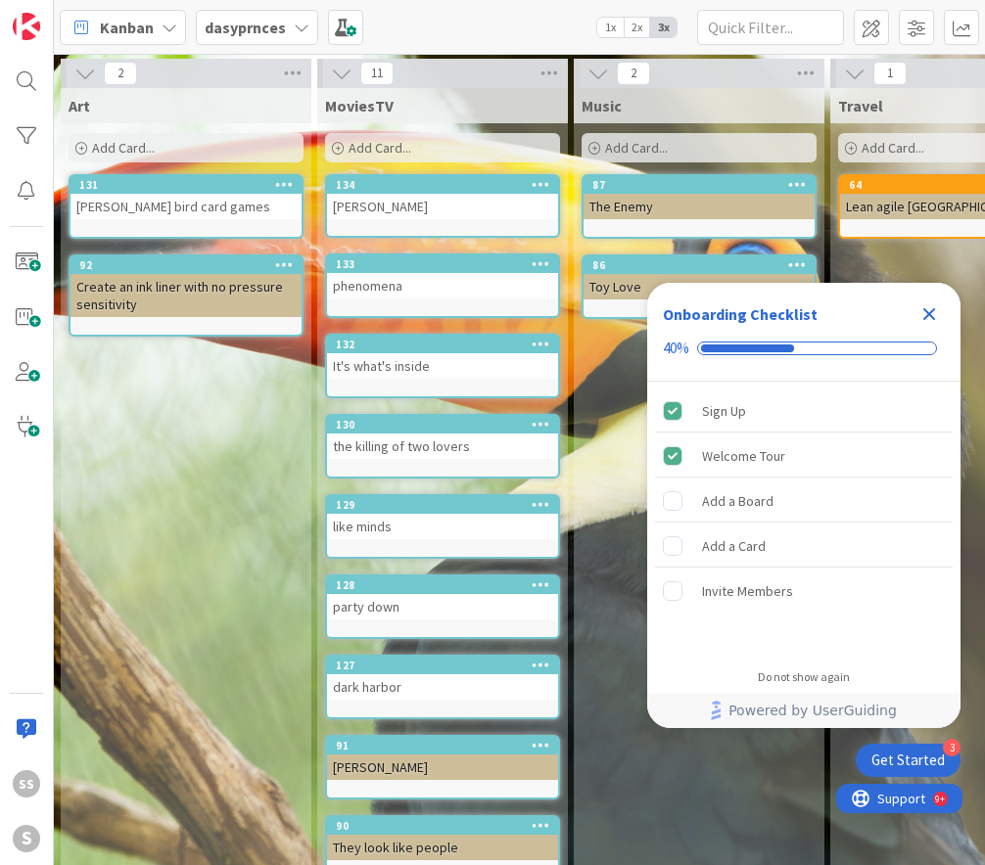
click at [393, 152] on span "Add Card..." at bounding box center [379, 148] width 63 height 18
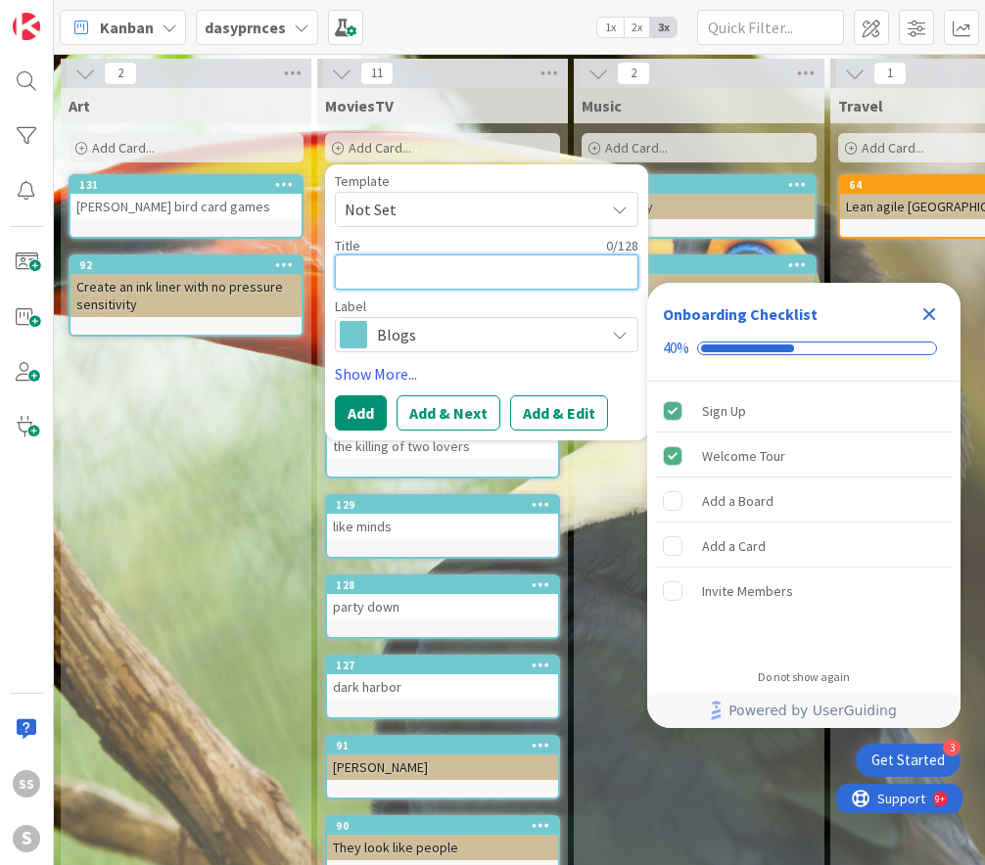
click at [384, 148] on span "Add Card..." at bounding box center [379, 148] width 63 height 18
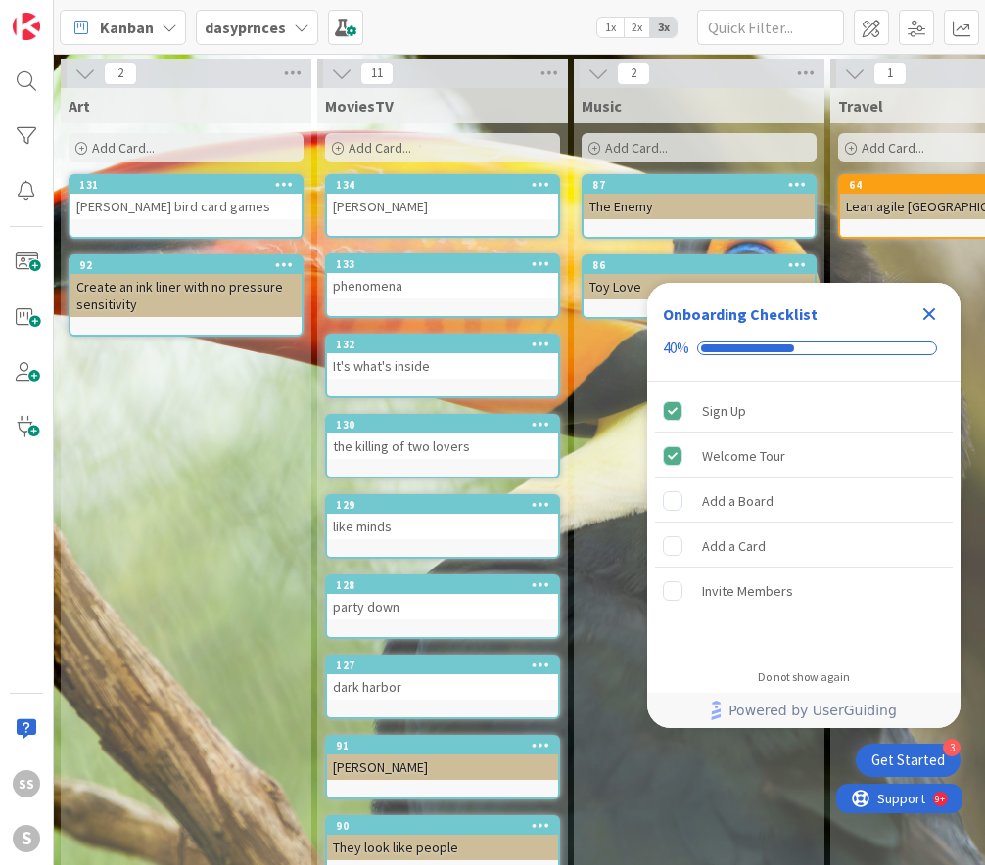
click at [384, 148] on span "Add Card..." at bounding box center [379, 148] width 63 height 18
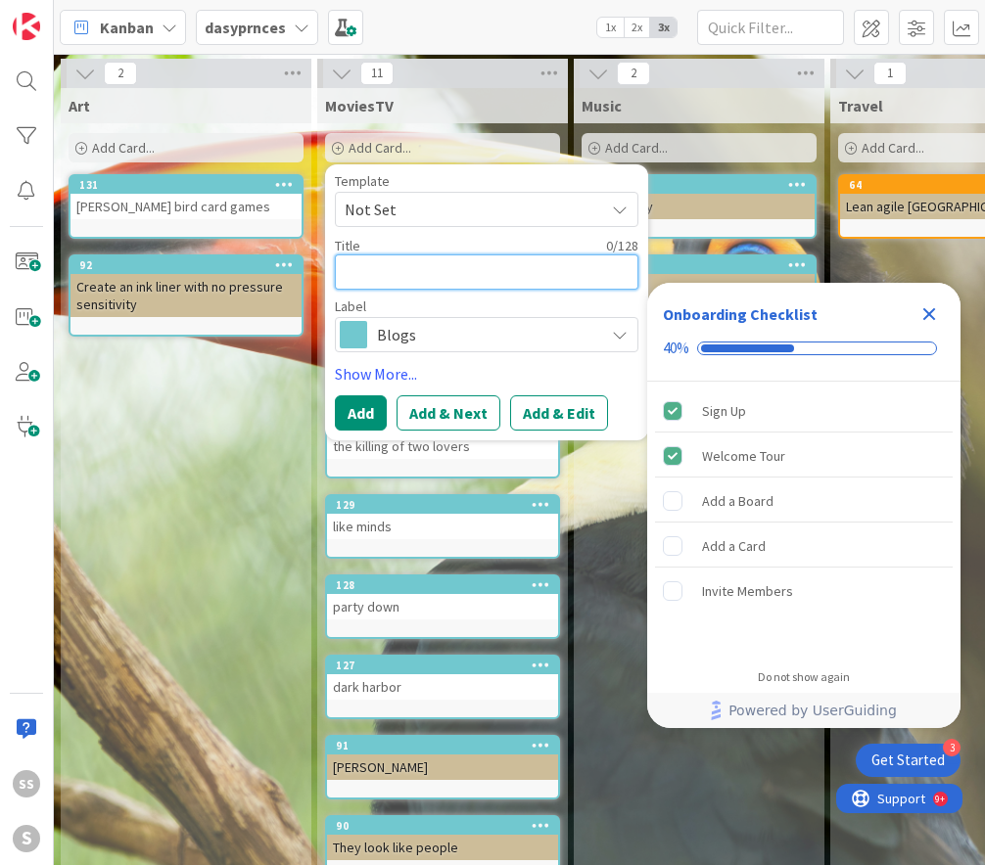
type textarea "x"
type textarea "F"
type textarea "x"
type textarea "Fo"
type textarea "x"
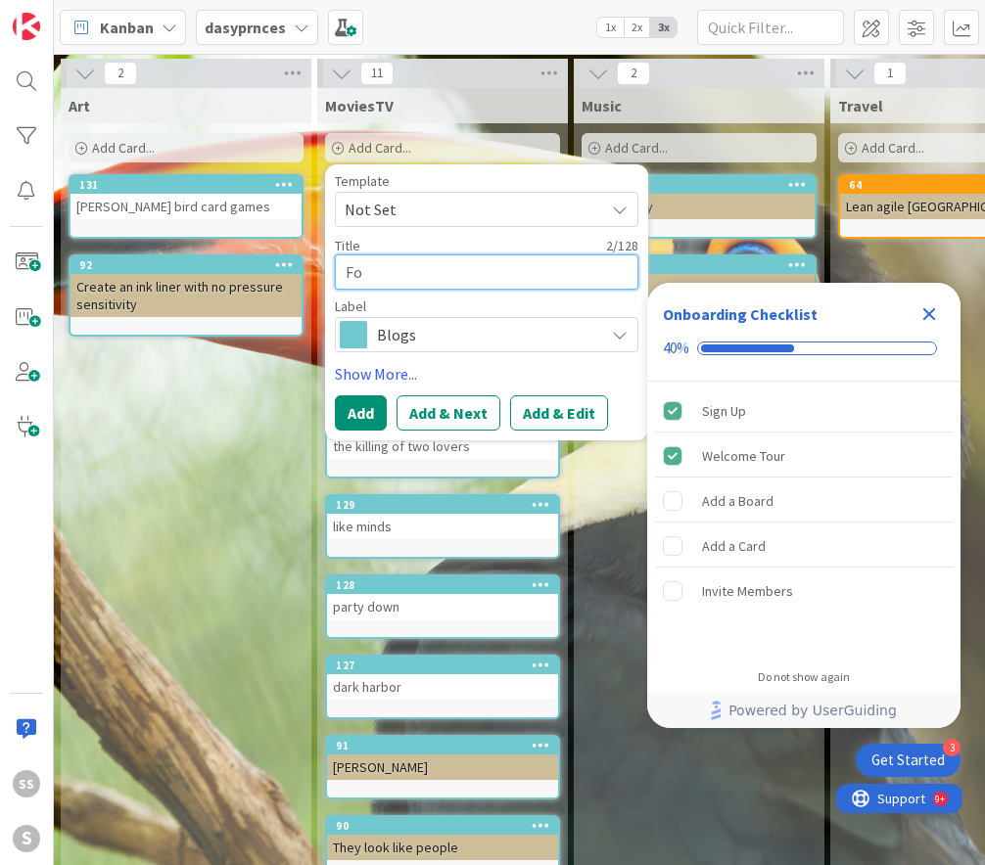
type textarea "For"
type textarea "x"
type textarea "Fort"
type textarea "x"
type textarea "Forti"
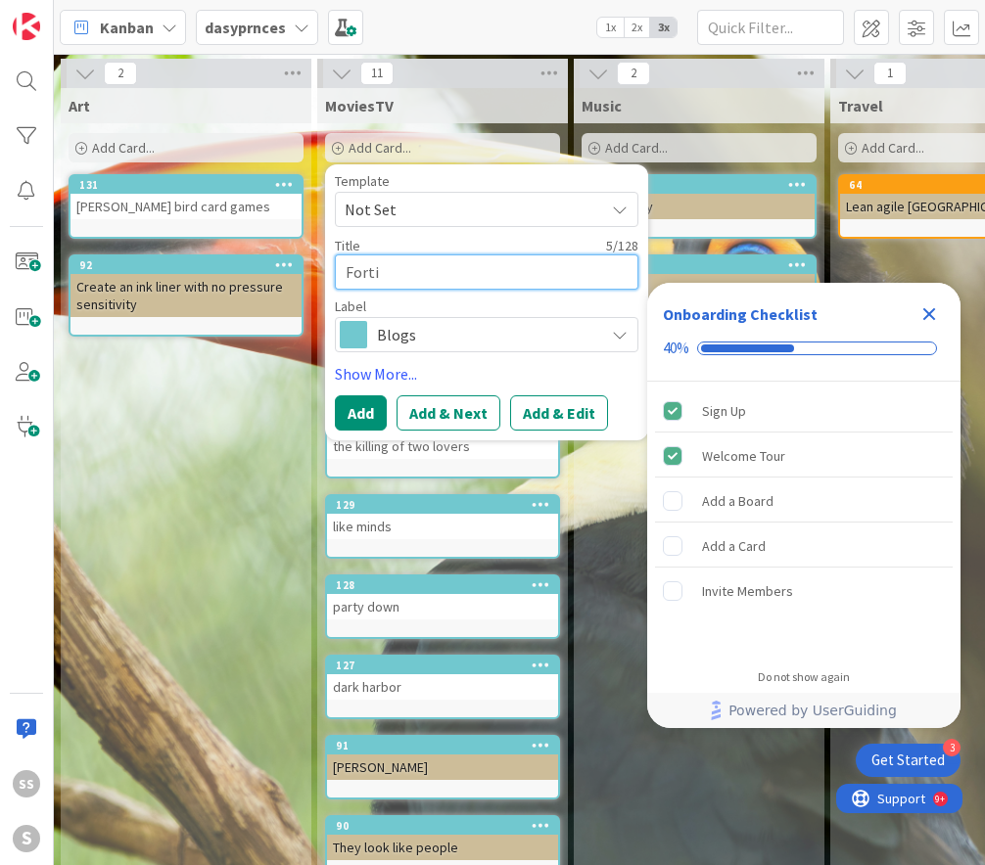
type textarea "x"
type textarea "Fortit"
type textarea "x"
type textarea "Fortitu"
type textarea "x"
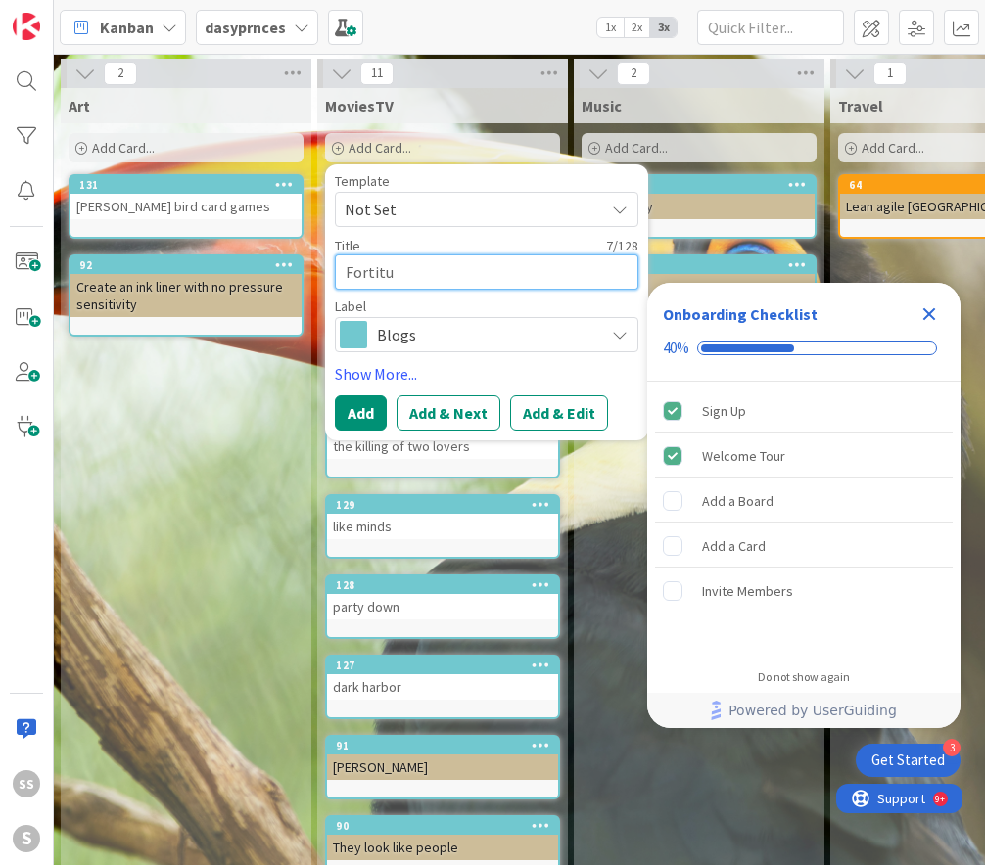
type textarea "Fortitud"
type textarea "x"
type textarea "Fortitude"
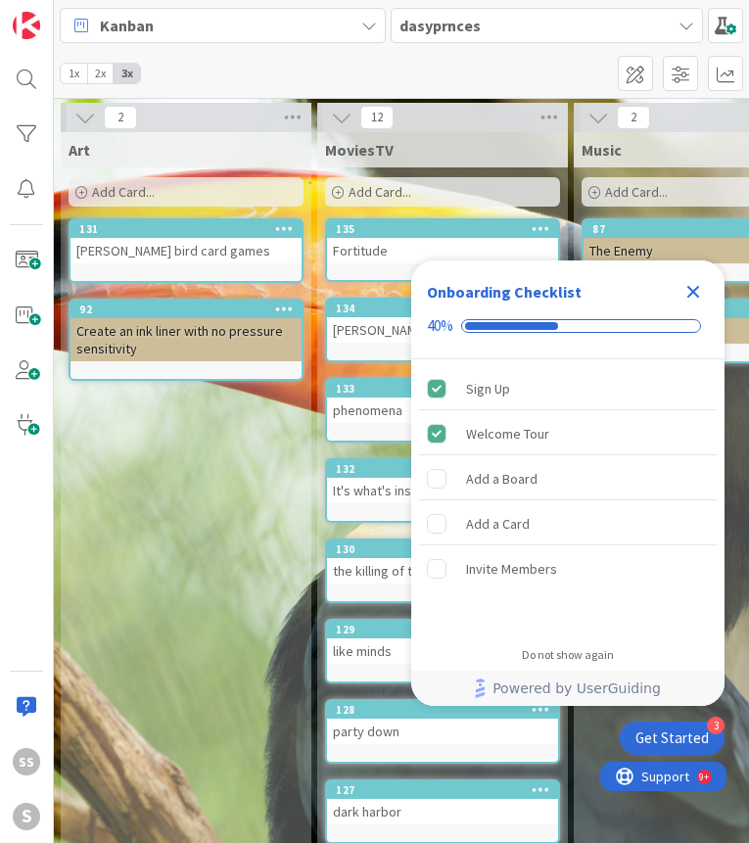
click at [696, 291] on icon "Close Checklist" at bounding box center [693, 292] width 13 height 13
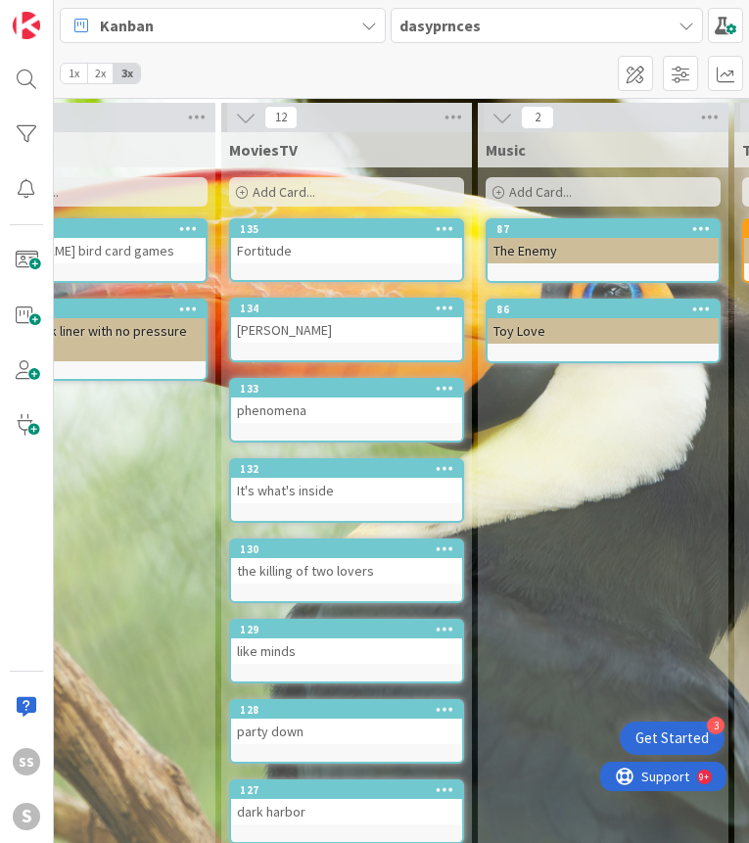
scroll to position [0, 130]
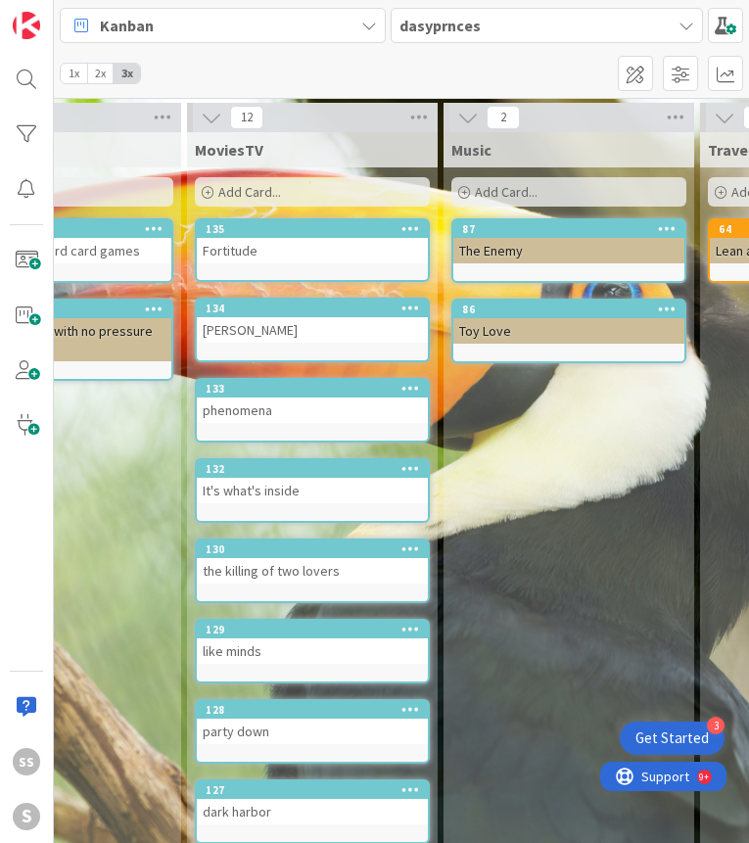
click at [514, 189] on span "Add Card..." at bounding box center [506, 192] width 63 height 18
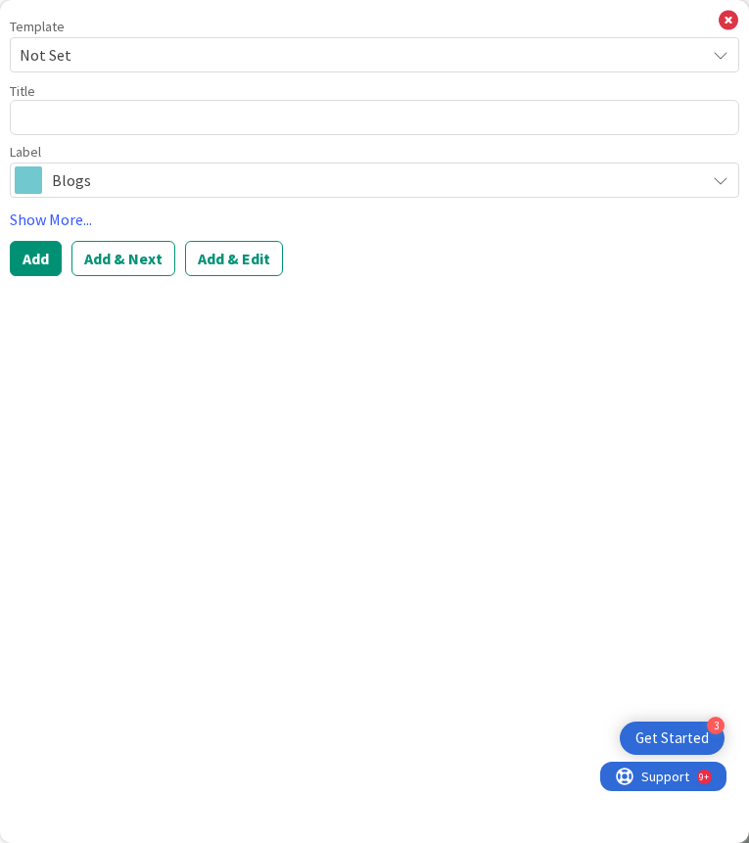
type textarea "x"
type textarea "j"
type textarea "x"
type textarea "jo"
type textarea "x"
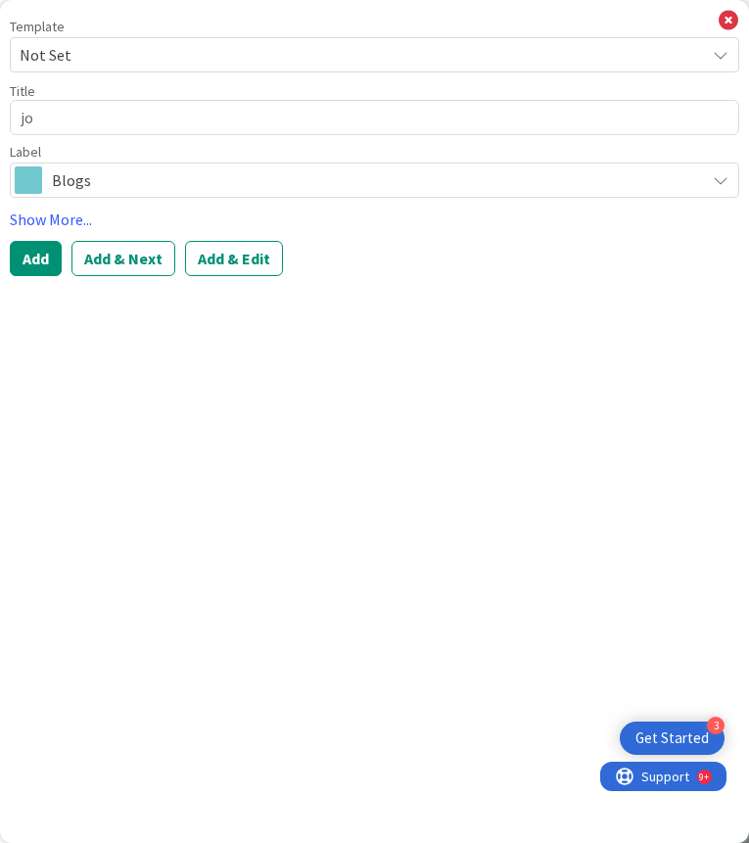
type textarea "joy"
type textarea "x"
type textarea "joy"
type textarea "x"
type textarea "joy a"
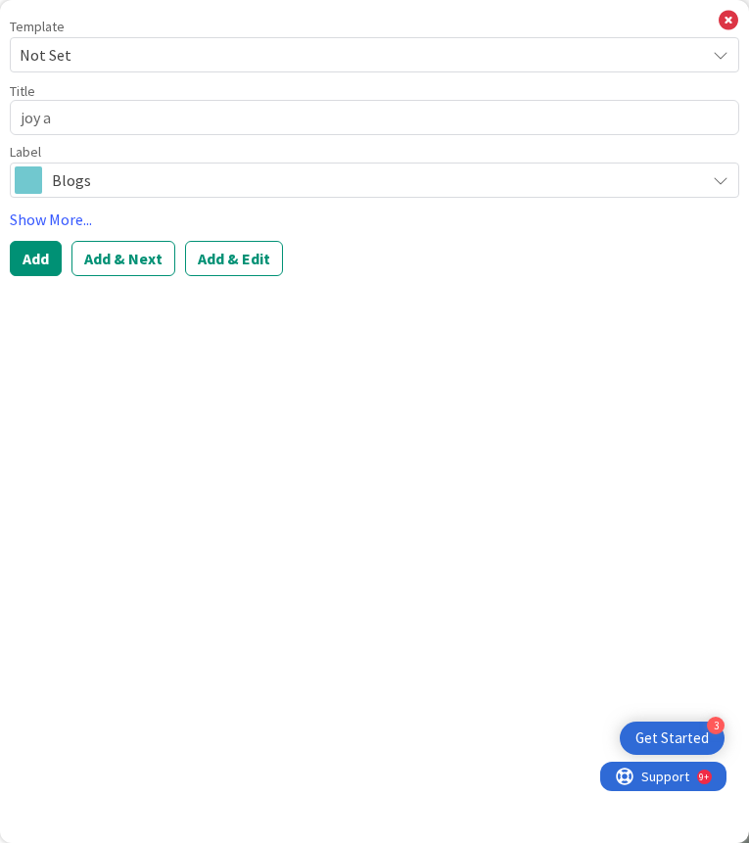
type textarea "x"
type textarea "joy ag"
type textarea "x"
type textarea "[PERSON_NAME]"
type textarea "x"
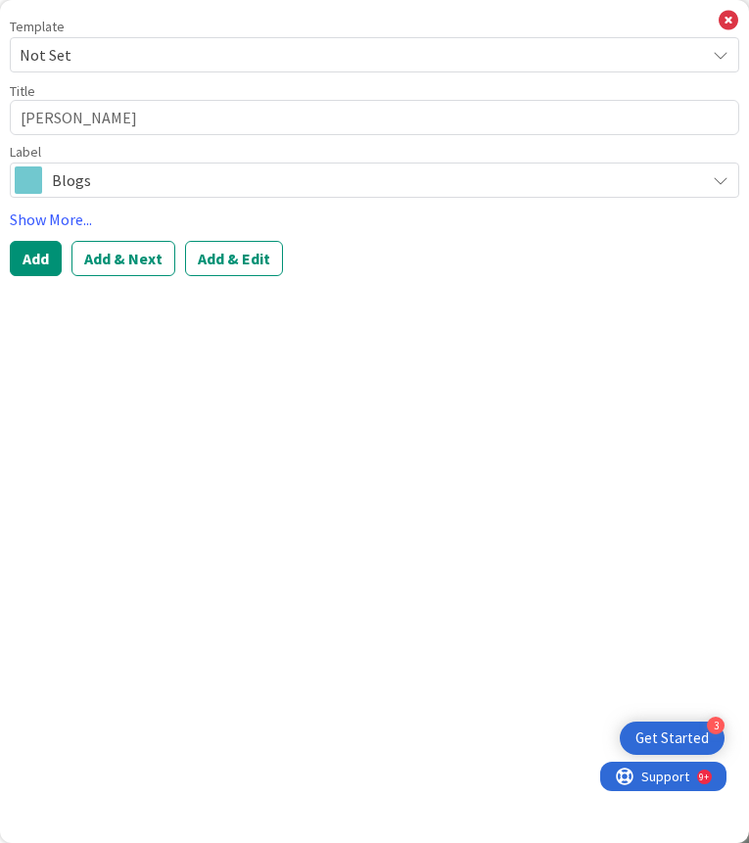
type textarea "[PERSON_NAME]"
type textarea "x"
type textarea "joy again"
click at [26, 265] on button "Add" at bounding box center [36, 258] width 52 height 35
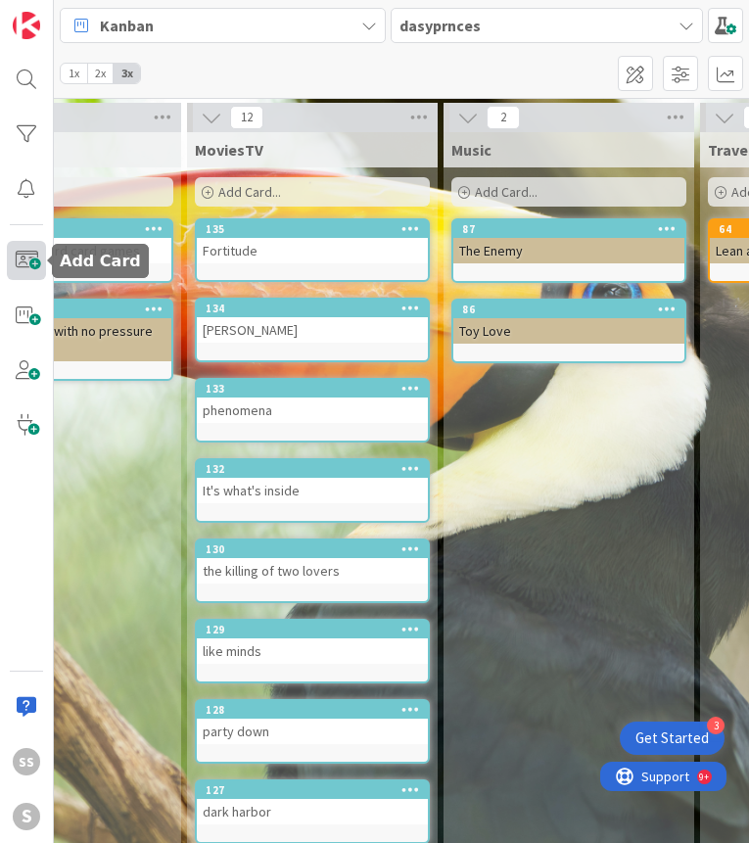
scroll to position [0, 0]
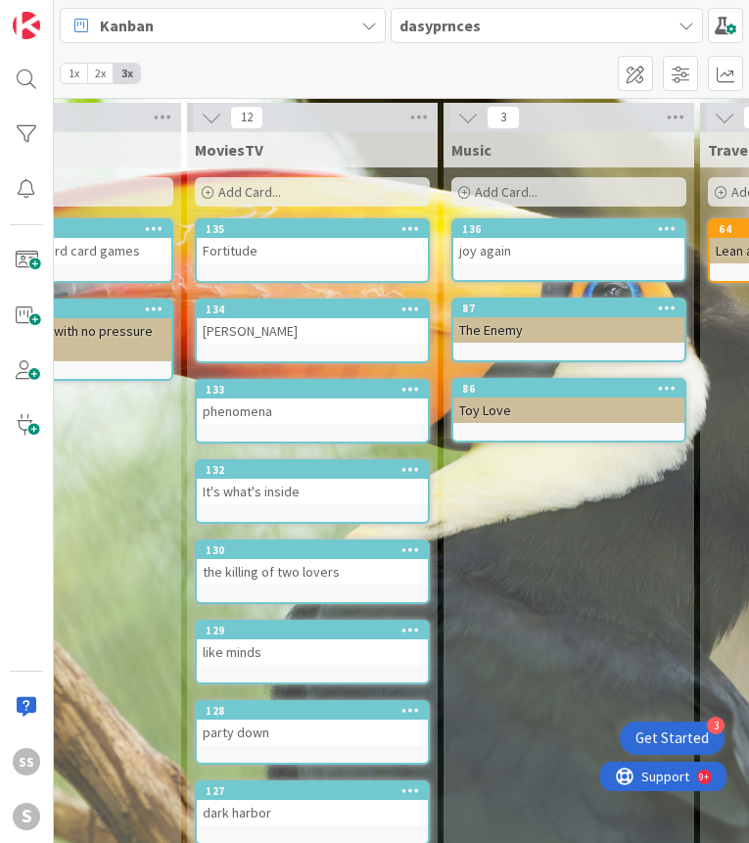
click at [505, 183] on span "Add Card..." at bounding box center [506, 192] width 63 height 18
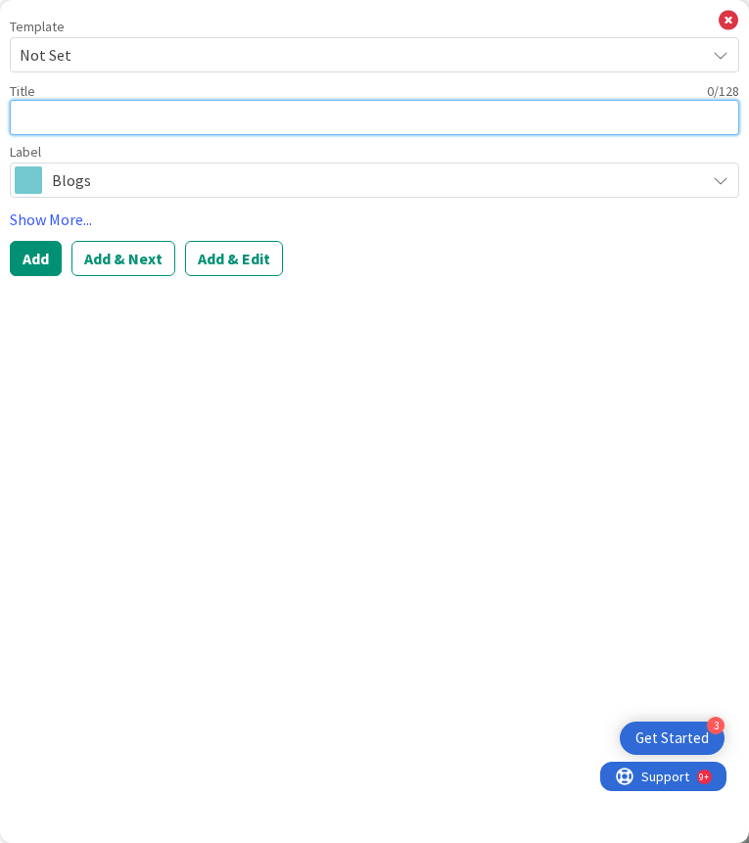
type textarea "x"
type textarea "b"
type textarea "x"
type textarea "br"
type textarea "x"
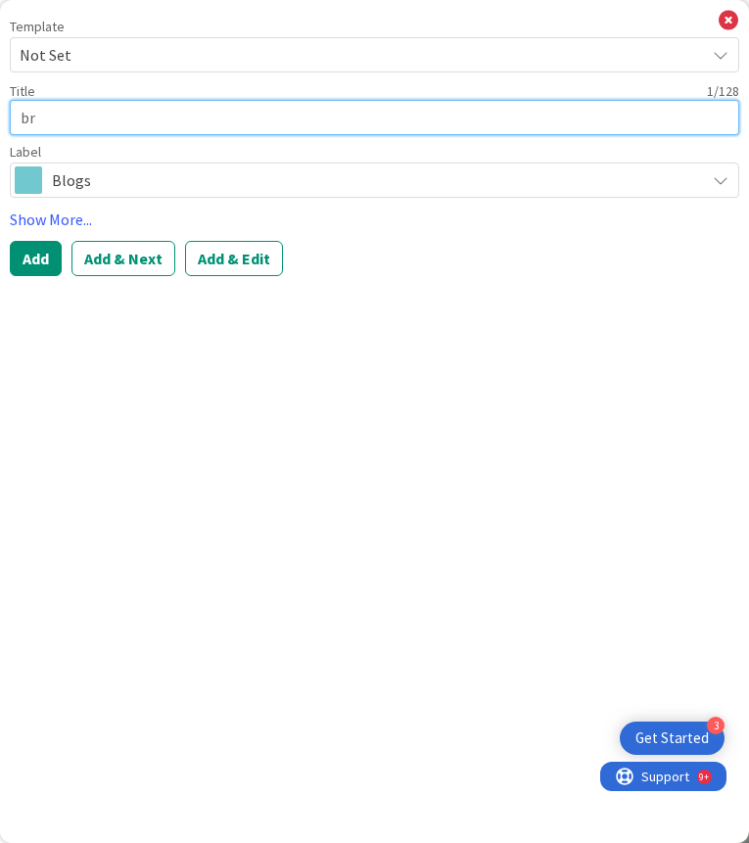
type textarea "bri"
type textarea "x"
type textarea "brin"
type textarea "x"
type textarea "bring"
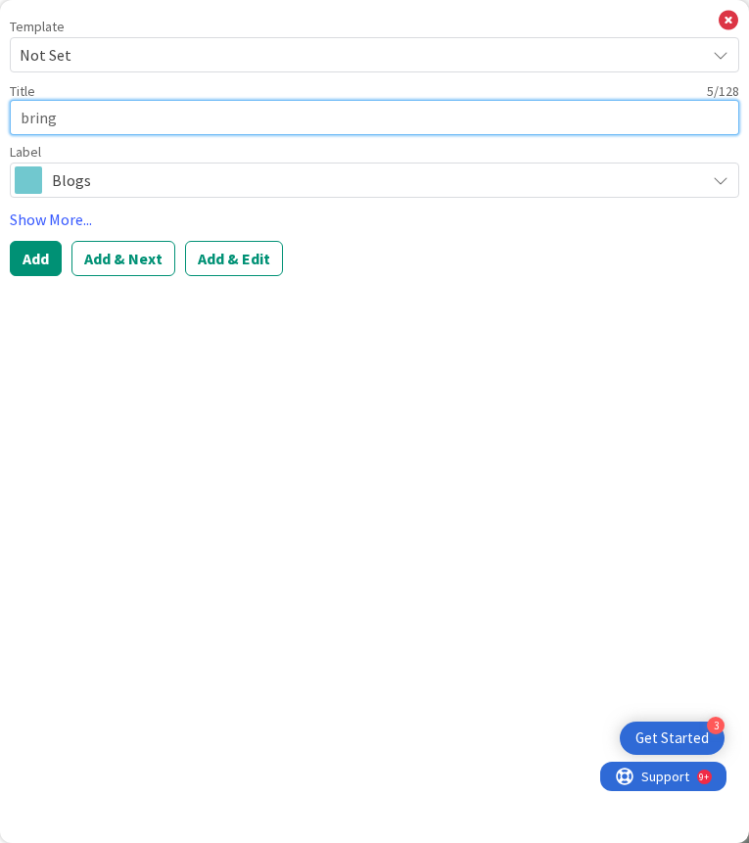
type textarea "x"
type textarea "bring"
type textarea "x"
type textarea "bring m"
type textarea "x"
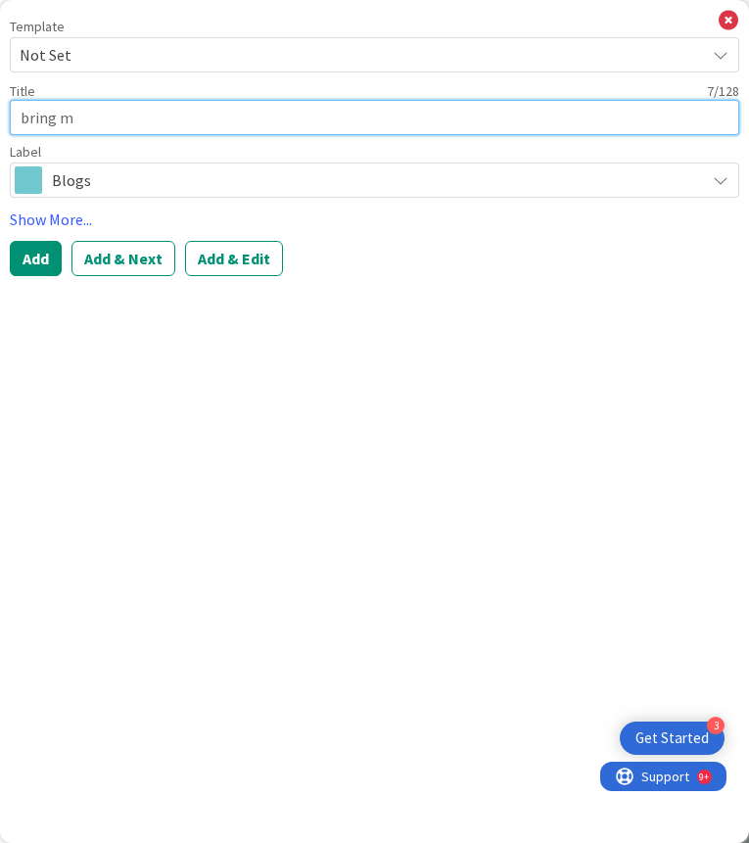
type textarea "bring me"
type textarea "x"
type textarea "bring me"
type textarea "x"
type textarea "bring me t"
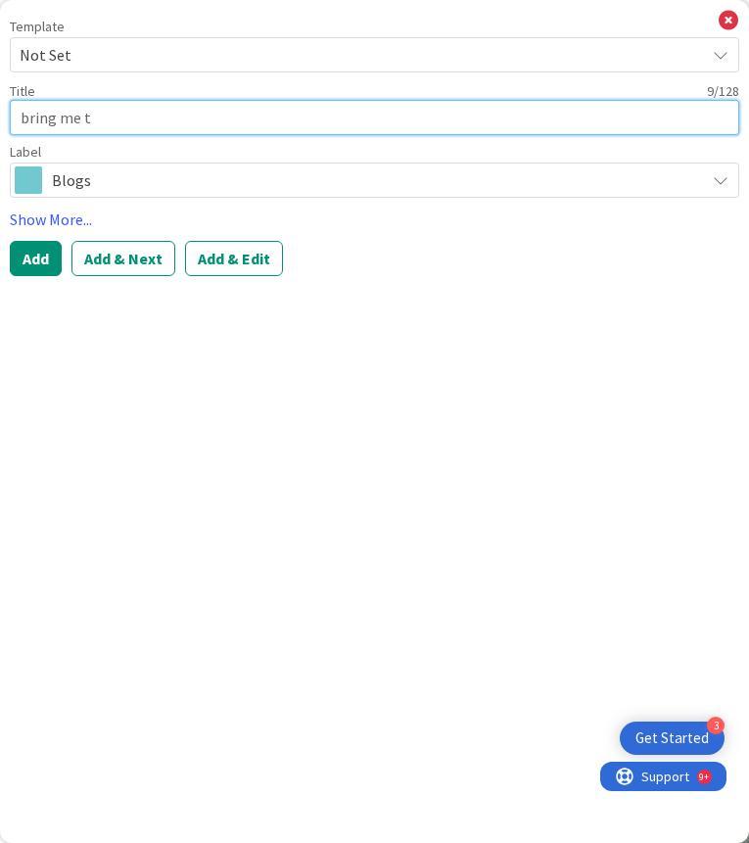
type textarea "x"
type textarea "bring me th"
type textarea "x"
type textarea "bring me the"
type textarea "x"
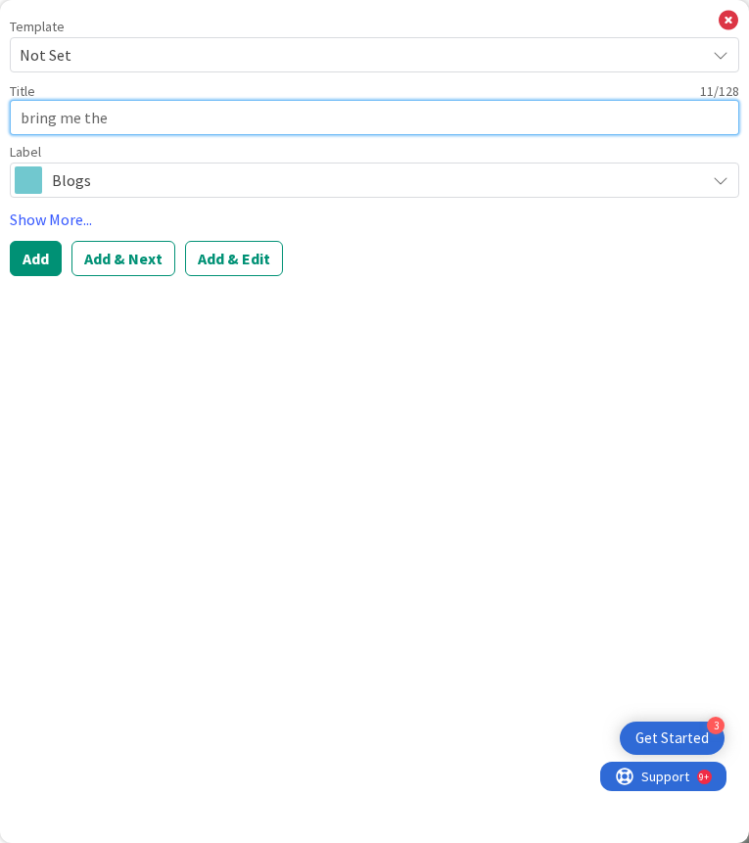
type textarea "bring me the"
type textarea "x"
type textarea "bring me the h"
type textarea "x"
type textarea "bring me the ho"
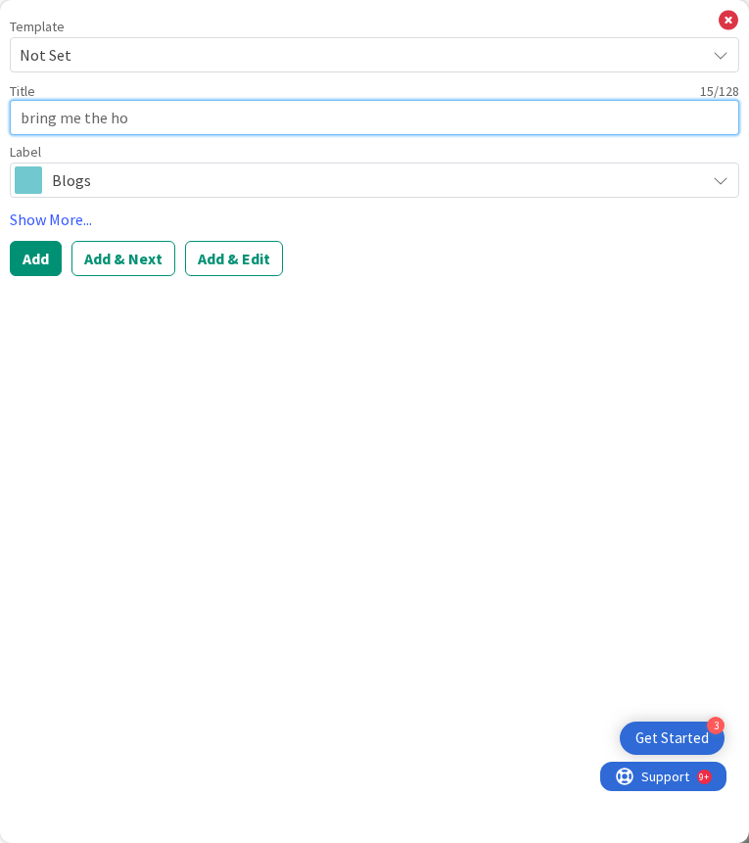
type textarea "x"
type textarea "bring me the hoo"
type textarea "x"
type textarea "bring me the ho"
type textarea "x"
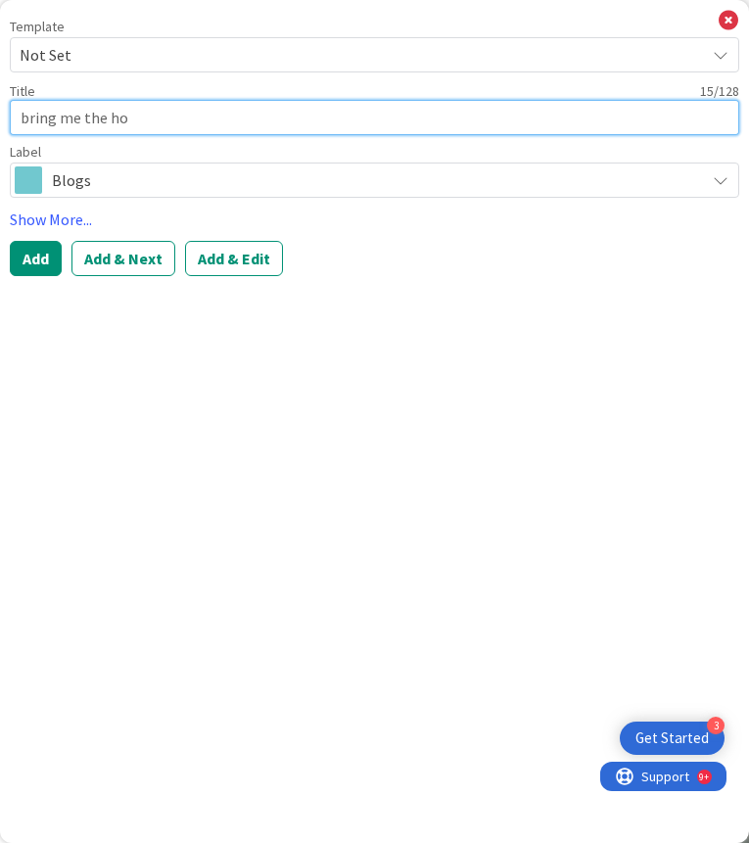
type textarea "bring me the hor"
type textarea "x"
type textarea "bring me the hori"
type textarea "x"
type textarea "bring me the horiz"
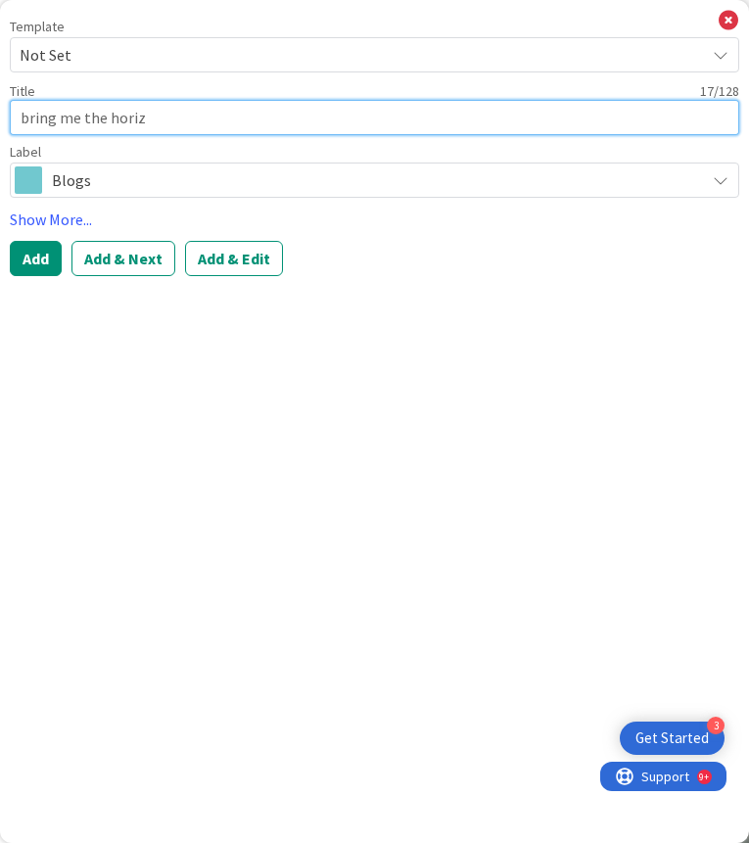
type textarea "x"
type textarea "bring me the horizo"
type textarea "x"
type textarea "bring me the horizon"
type textarea "x"
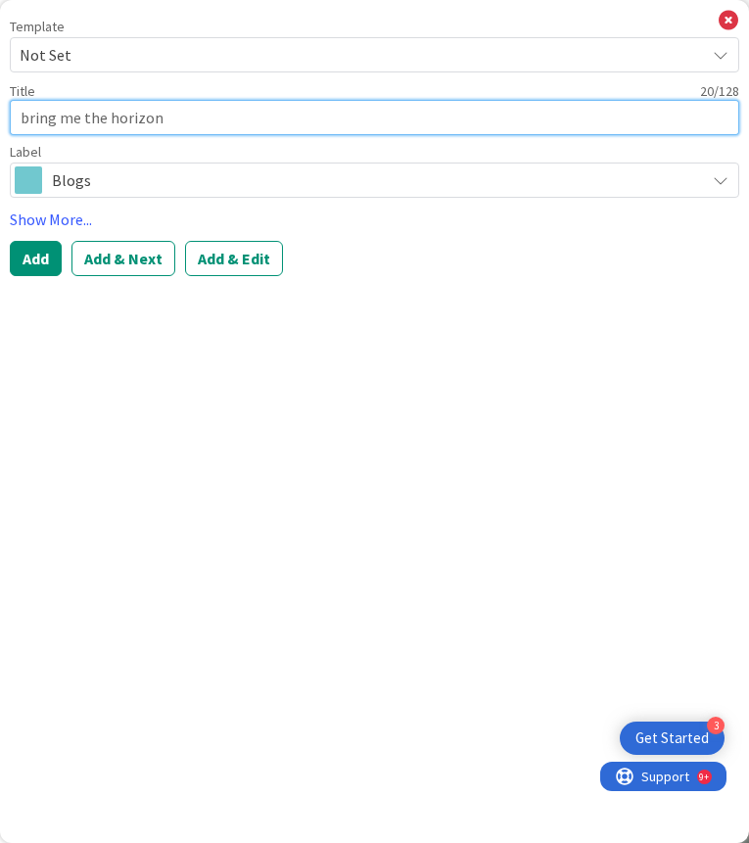
type textarea "bring me the horizon"
type textarea "x"
type textarea "bring me the horizon L"
type textarea "x"
type textarea "bring me the horizon Lo"
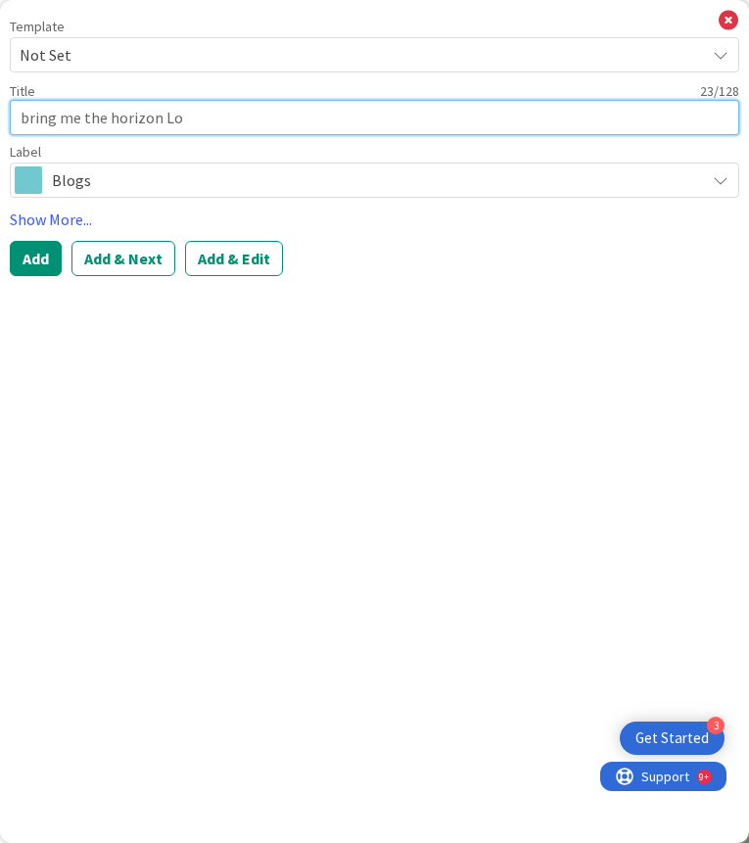
type textarea "x"
type textarea "bring me the horizon Lo-"
type textarea "x"
type textarea "bring me the horizon Lo-f"
type textarea "x"
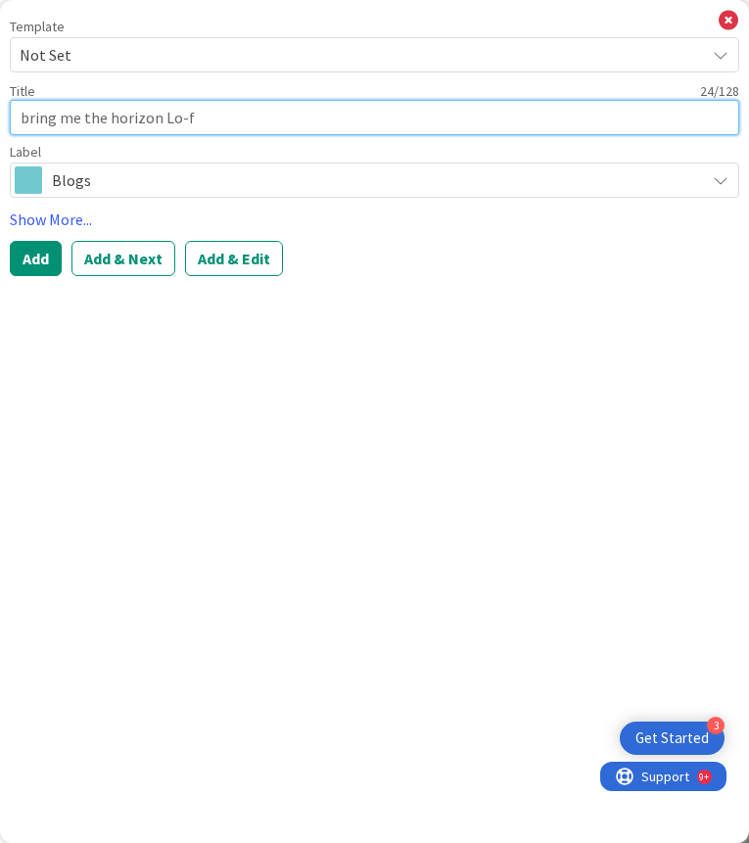
type textarea "bring me the horizon Lo-fi"
type textarea "x"
type textarea "bring me the horizon Lo-fil"
type textarea "x"
type textarea "bring me the horizon Lo-file"
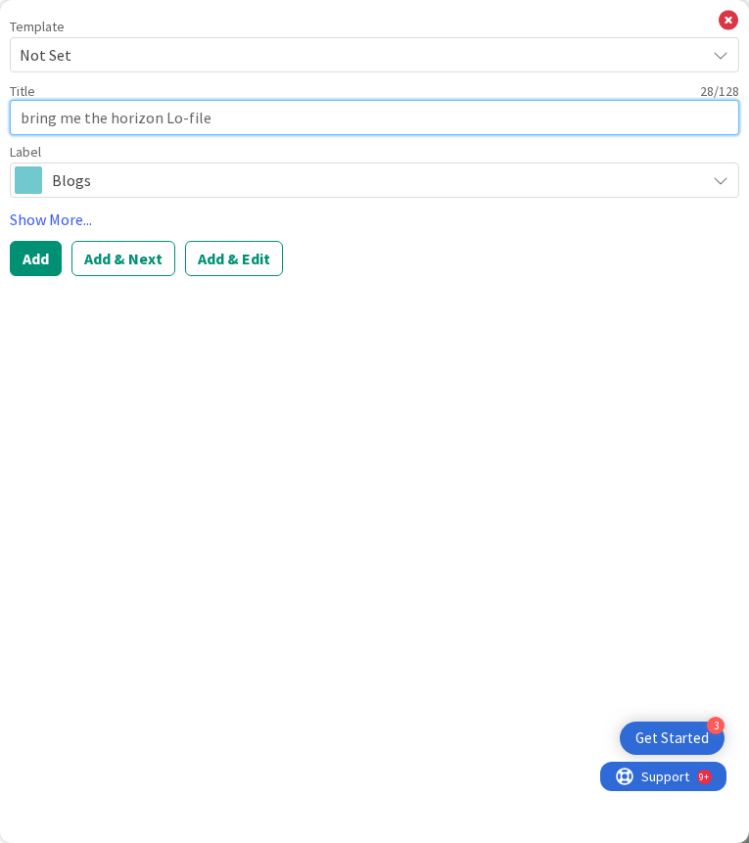
type textarea "x"
type textarea "bring me the horizon Lo-files"
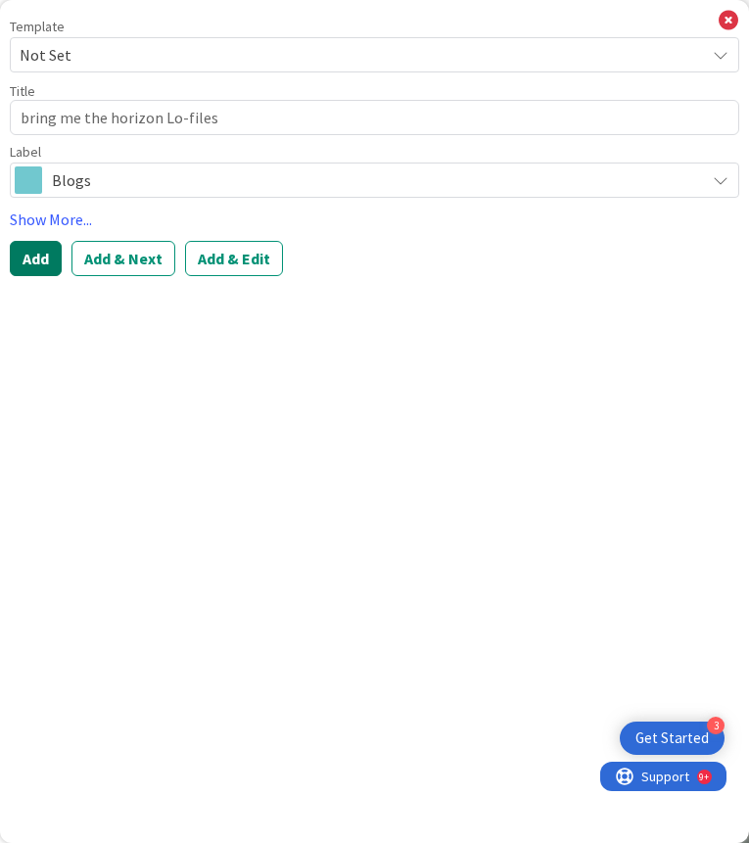
click at [24, 254] on button "Add" at bounding box center [36, 258] width 52 height 35
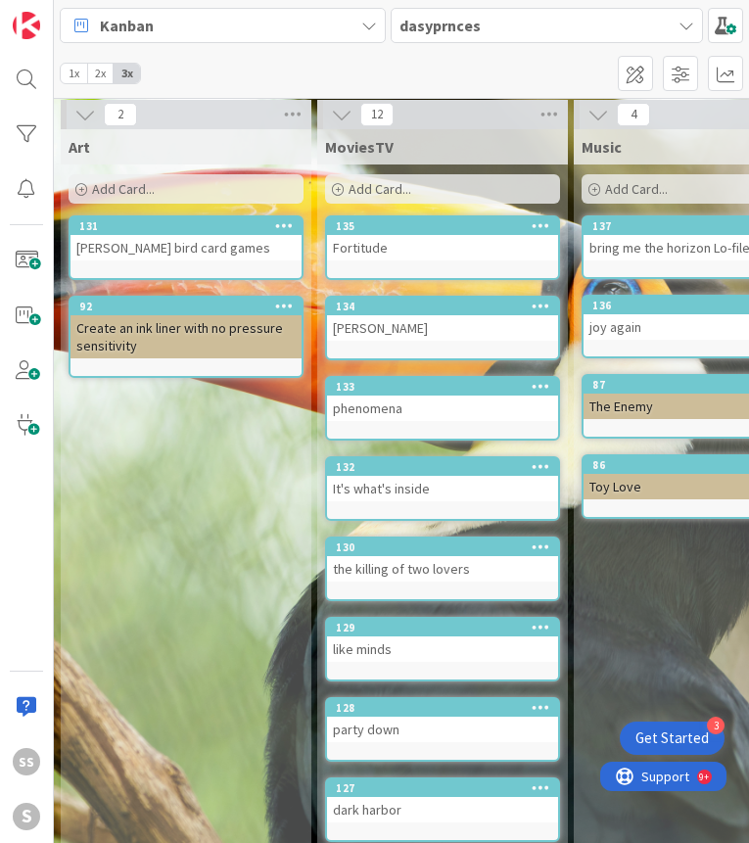
scroll to position [10, 0]
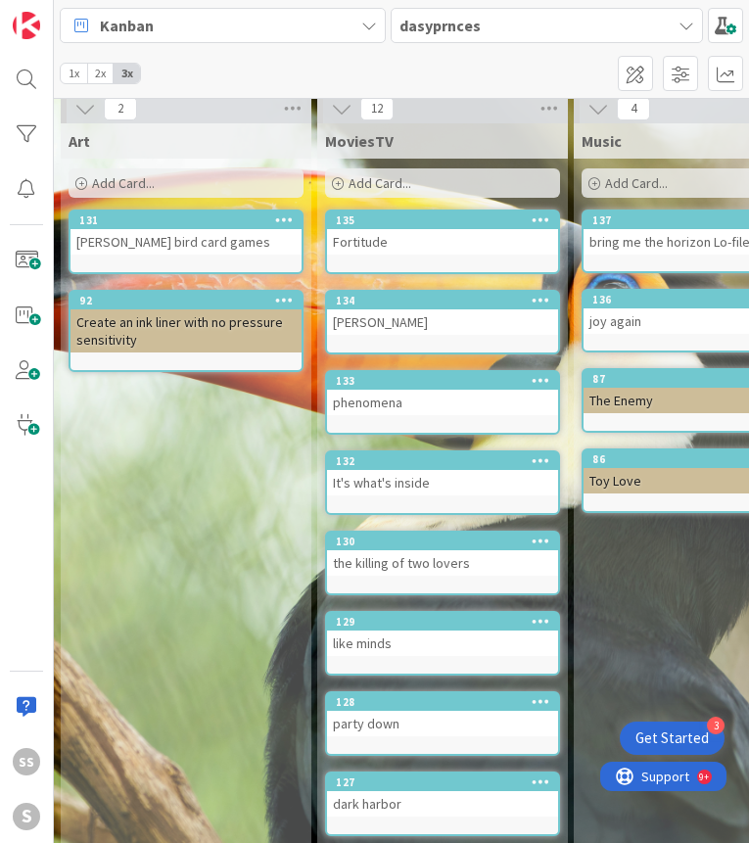
click at [370, 187] on span "Add Card..." at bounding box center [379, 183] width 63 height 18
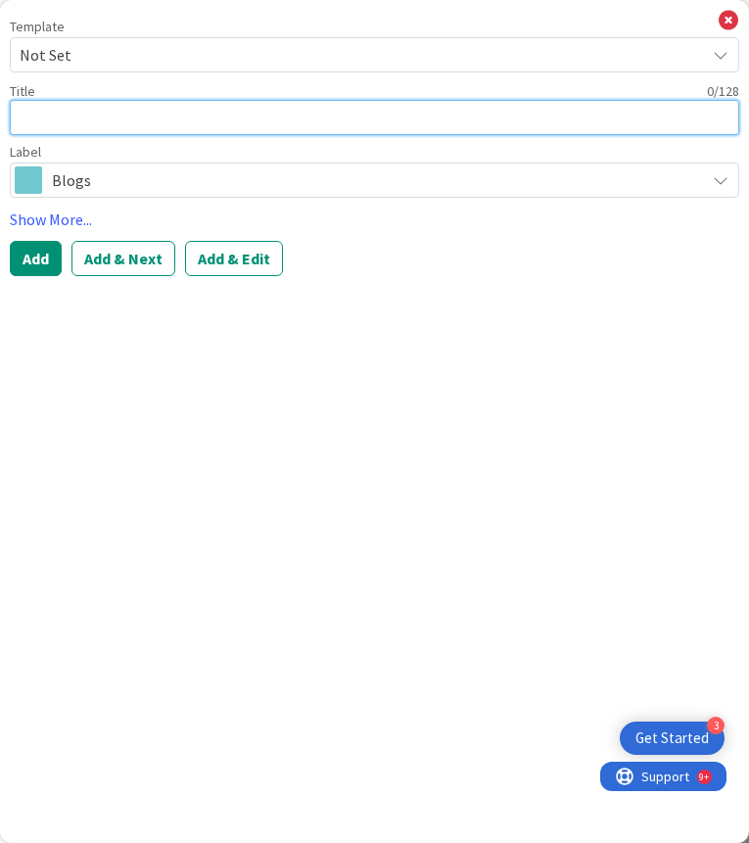
type textarea "x"
type textarea "m"
type textarea "x"
type textarea "ma"
type textarea "x"
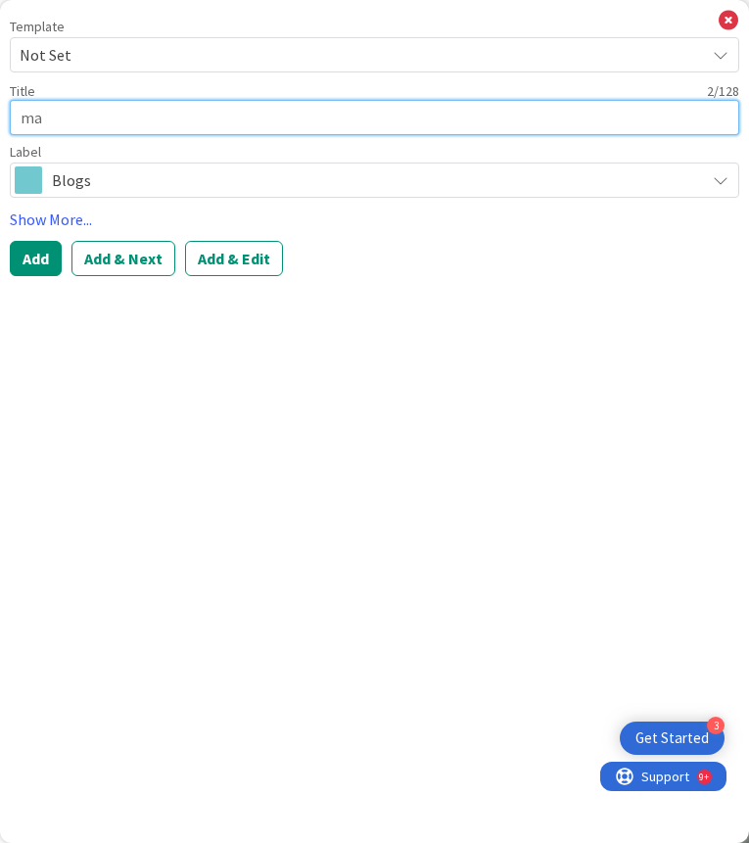
type textarea "mas"
type textarea "x"
type textarea "masq"
type textarea "x"
type textarea "masqu"
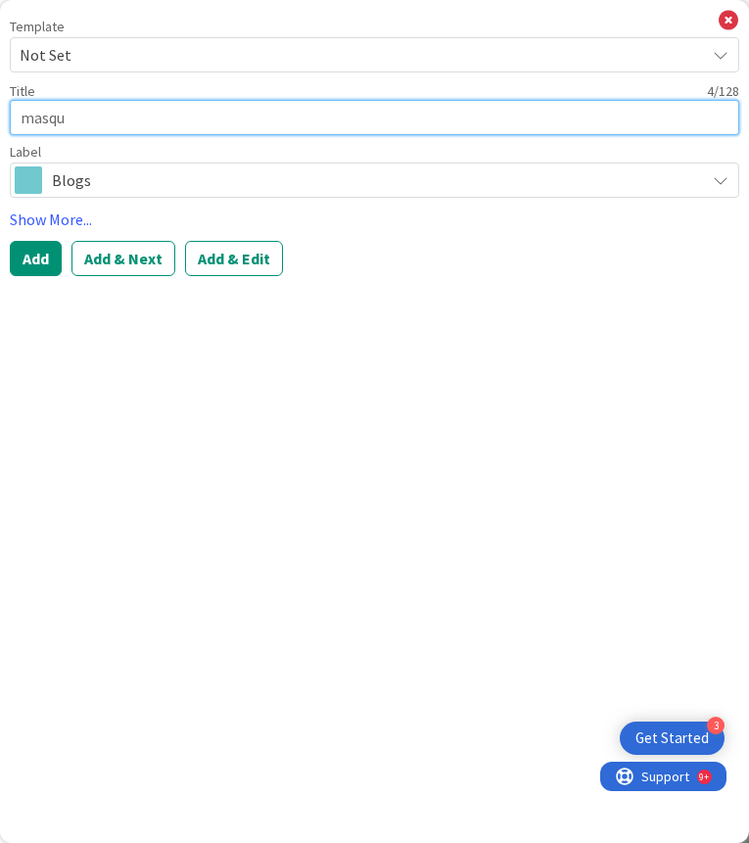
type textarea "x"
type textarea "masque"
type textarea "x"
type textarea "masquer"
type textarea "x"
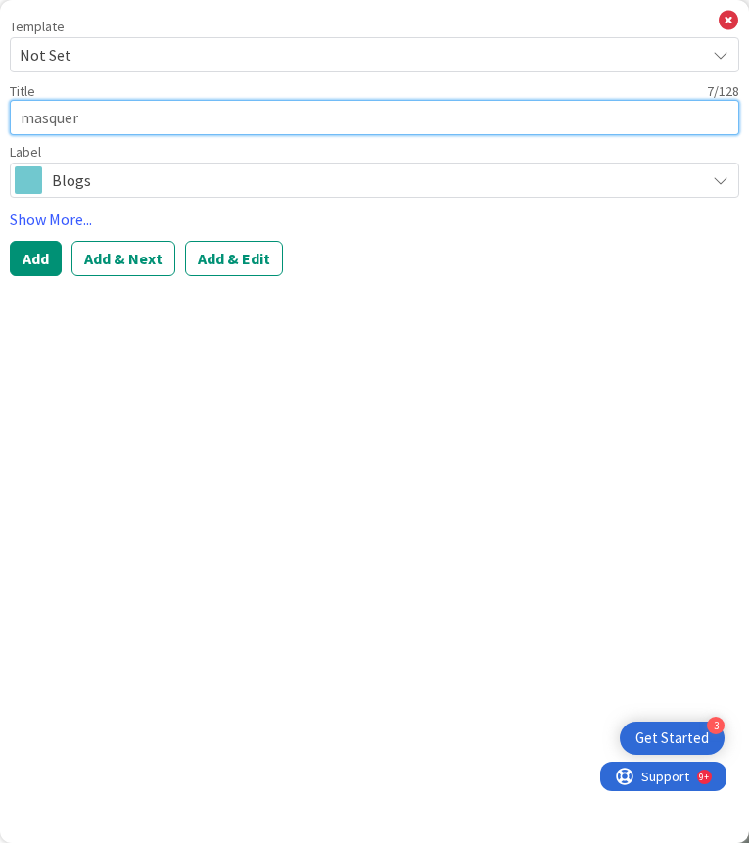
type textarea "masquera"
type textarea "x"
type textarea "masquerad"
type textarea "x"
type textarea "masquerade"
